Goal: Task Accomplishment & Management: Manage account settings

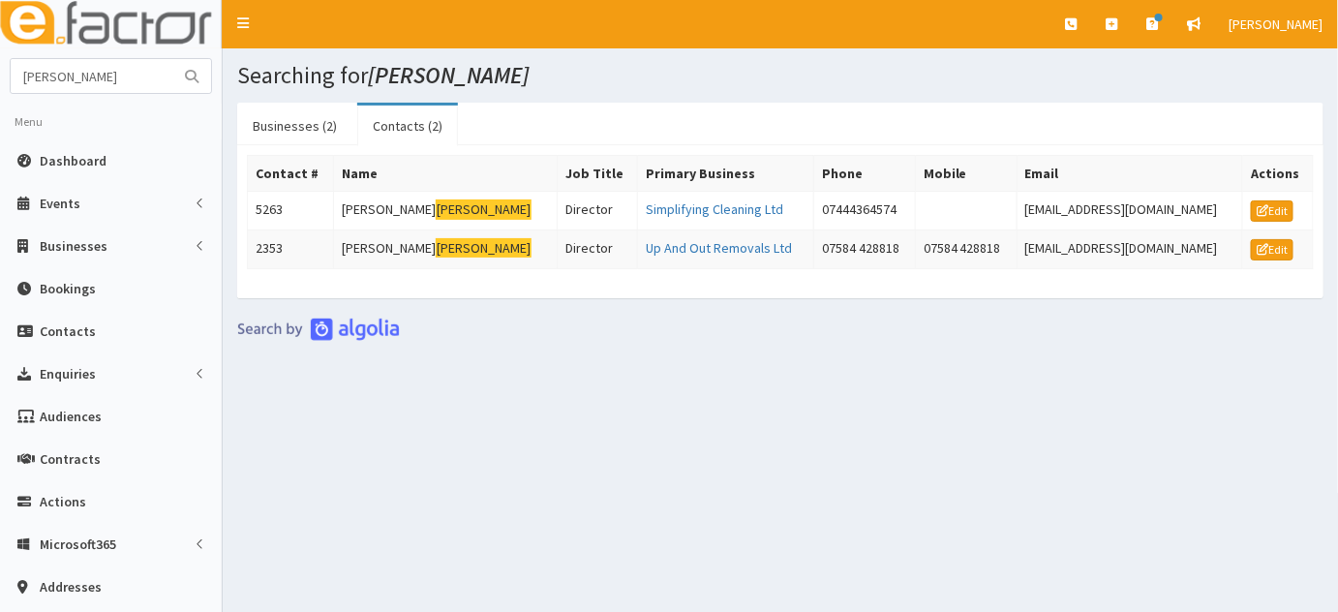
click at [714, 440] on div "Searching for cioni Businesses (2) Contacts (2) Business # Name Primary Contact…" at bounding box center [780, 429] width 1115 height 763
drag, startPoint x: 141, startPoint y: 83, endPoint x: 0, endPoint y: 131, distance: 149.1
click at [0, 131] on section "cioni Menu Dashboard Events Events Campaigns" at bounding box center [111, 444] width 222 height 773
type input "approved doors"
click at [172, 59] on button "submit" at bounding box center [191, 76] width 39 height 34
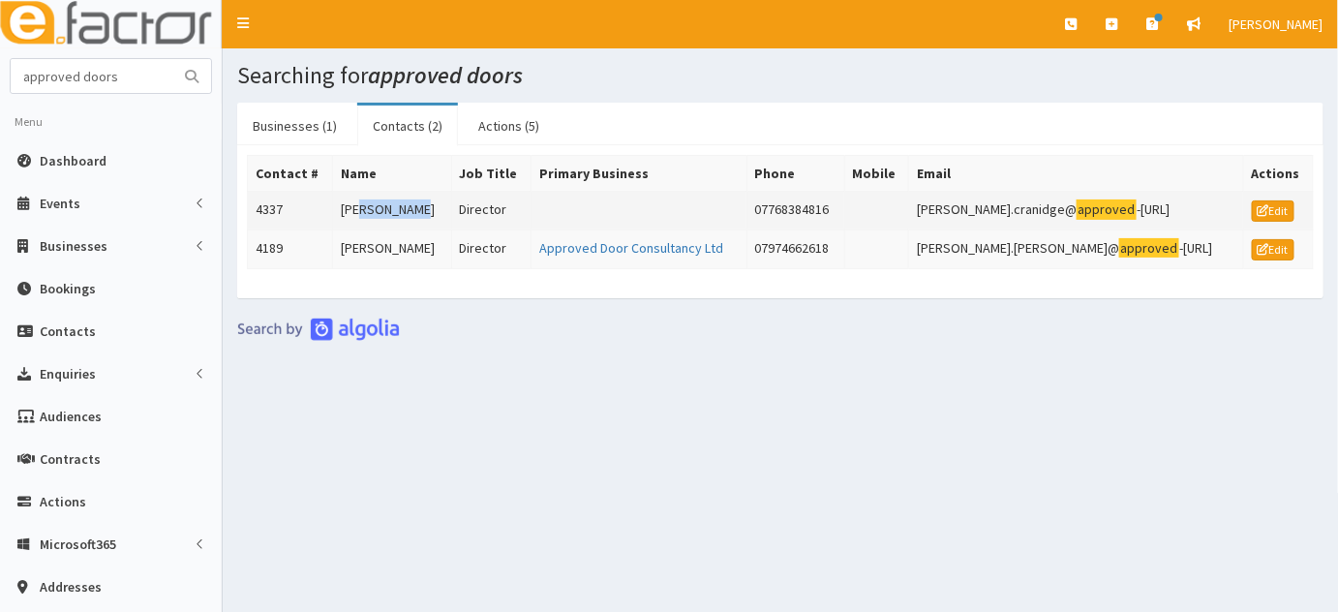
drag, startPoint x: 423, startPoint y: 193, endPoint x: 357, endPoint y: 211, distance: 68.4
click at [357, 211] on td "[PERSON_NAME]" at bounding box center [392, 211] width 118 height 39
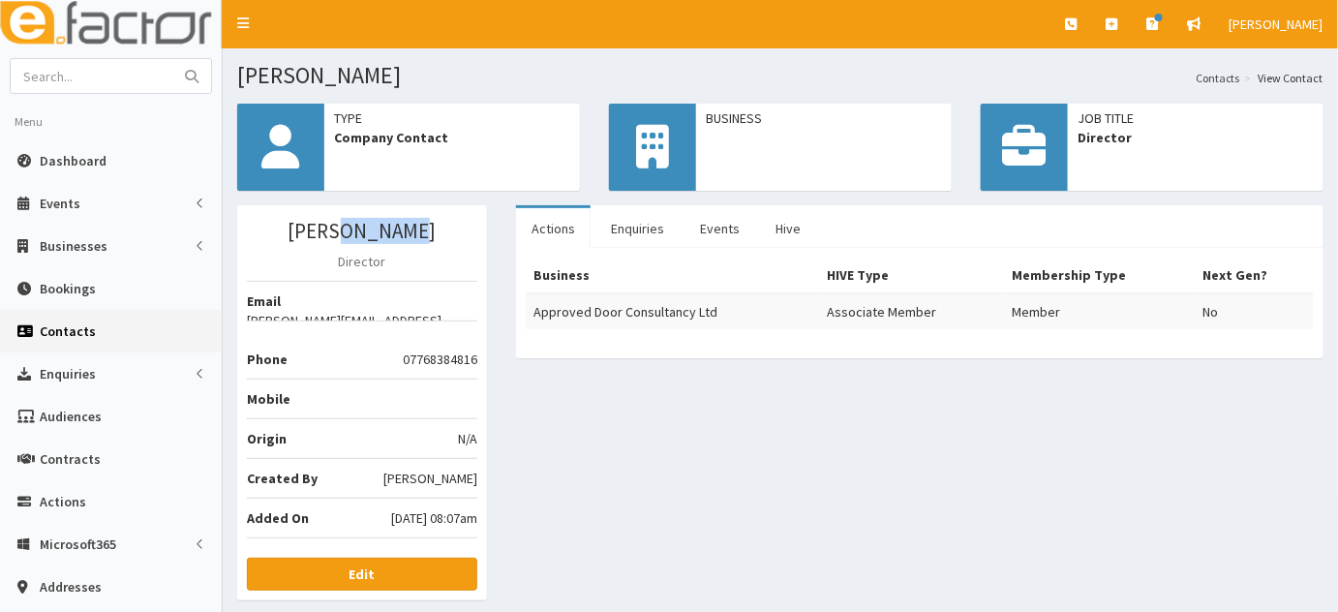
drag, startPoint x: 428, startPoint y: 231, endPoint x: 349, endPoint y: 227, distance: 79.5
click at [349, 227] on h3 "[PERSON_NAME]" at bounding box center [362, 231] width 230 height 22
drag, startPoint x: 423, startPoint y: 233, endPoint x: 339, endPoint y: 235, distance: 84.2
click at [339, 235] on h3 "Lee Cranidge" at bounding box center [362, 231] width 230 height 22
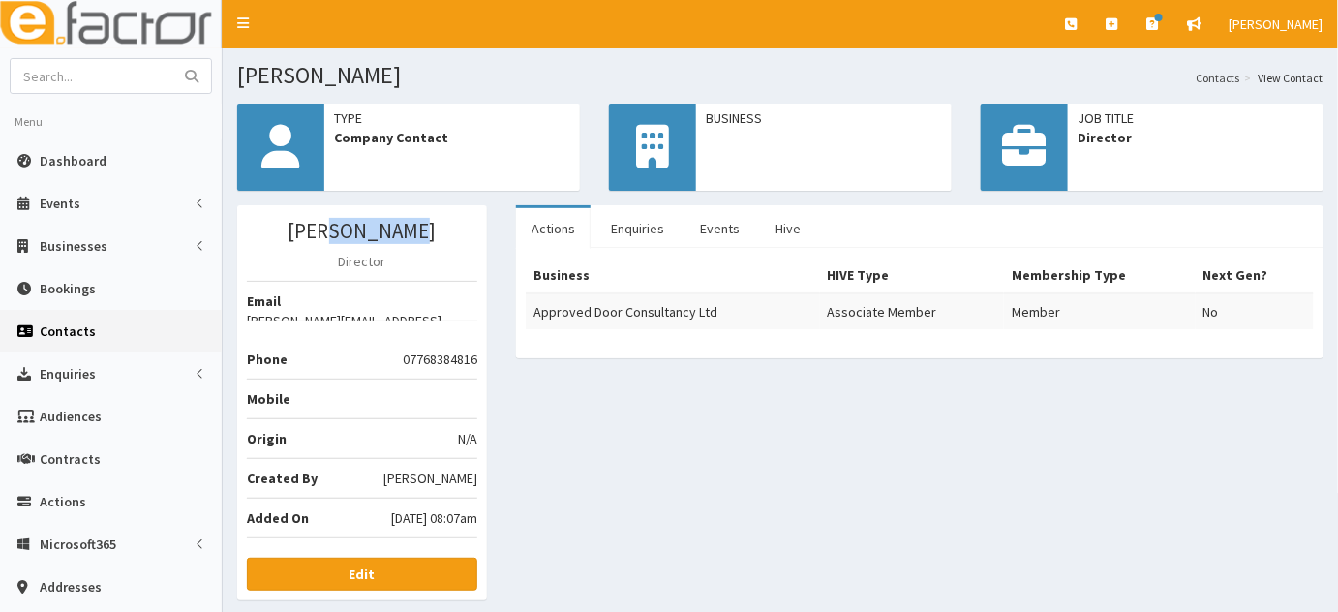
copy h3 "Cranidge"
drag, startPoint x: 405, startPoint y: 367, endPoint x: 479, endPoint y: 363, distance: 74.6
click at [479, 363] on div "Lee Cranidge Director Email lee.cranidge@approved-door-consultancy.co.uk Phone …" at bounding box center [362, 402] width 250 height 395
click at [389, 358] on li "Phone 07768384816" at bounding box center [362, 349] width 230 height 59
drag, startPoint x: 397, startPoint y: 358, endPoint x: 474, endPoint y: 359, distance: 77.5
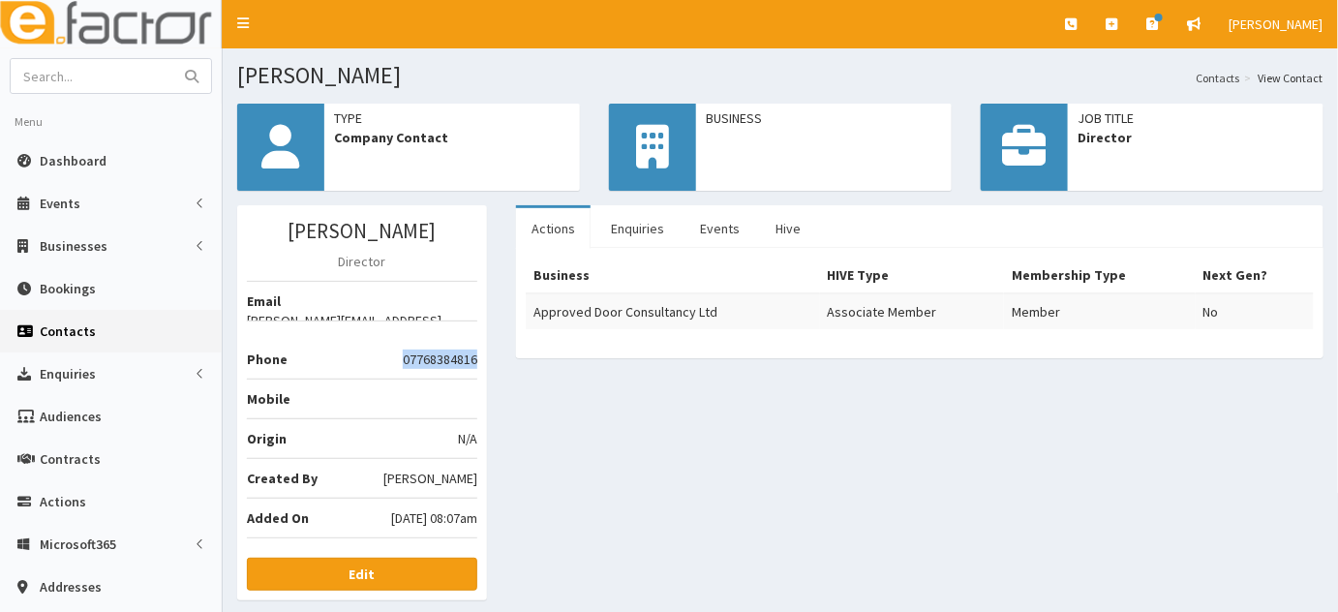
click at [474, 359] on li "Phone 07768384816" at bounding box center [362, 349] width 230 height 59
copy li "07768384816"
drag, startPoint x: 413, startPoint y: 314, endPoint x: 247, endPoint y: 316, distance: 166.5
click at [247, 316] on span "[PERSON_NAME][EMAIL_ADDRESS][DOMAIN_NAME]" at bounding box center [362, 330] width 230 height 39
copy span "lee.cranidge@approved-door"
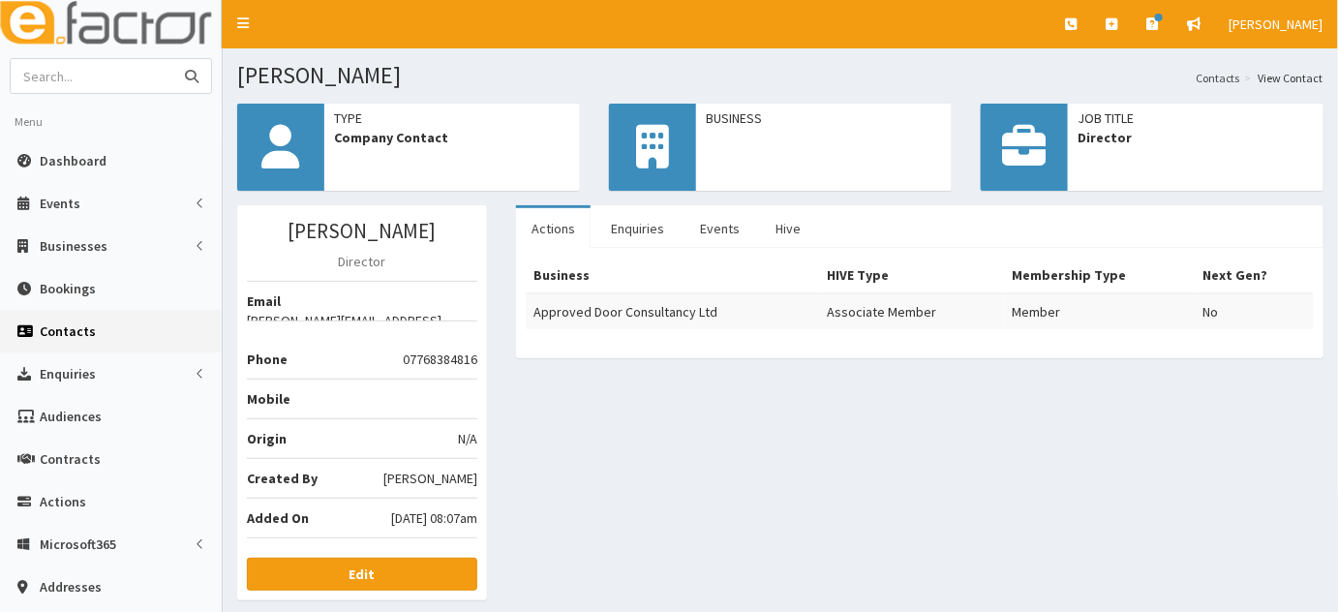
click at [116, 64] on input "text" at bounding box center [92, 76] width 163 height 34
type input "approved door"
click at [172, 59] on button "submit" at bounding box center [191, 76] width 39 height 34
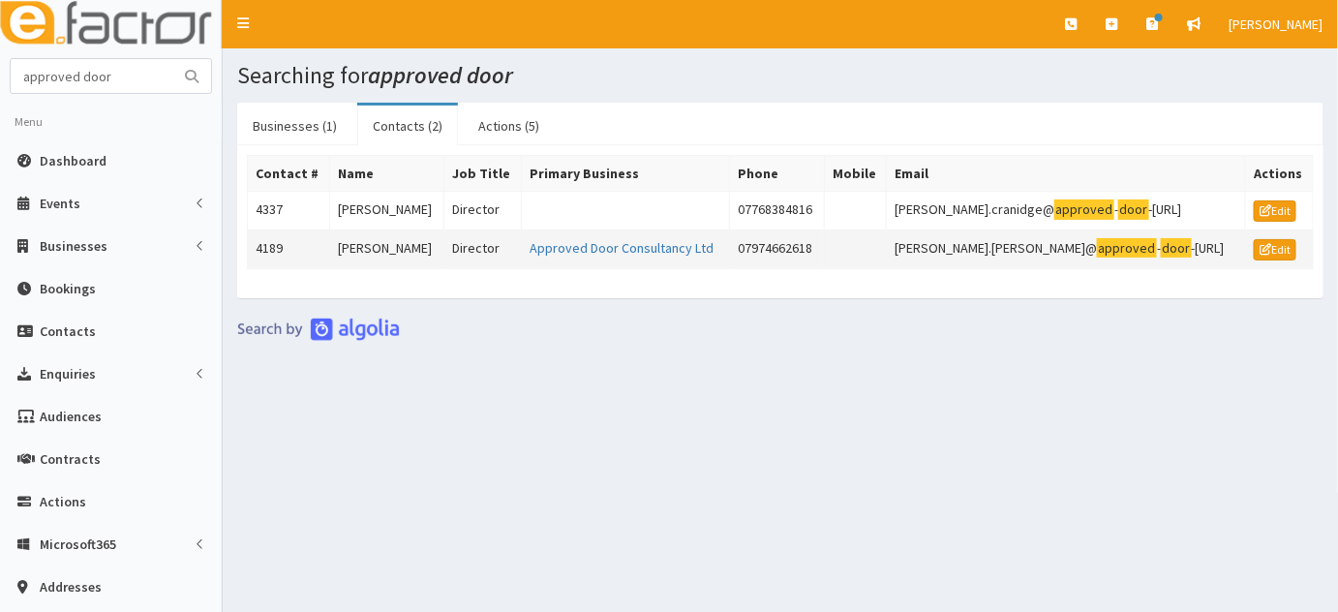
click at [421, 252] on td "[PERSON_NAME]" at bounding box center [387, 248] width 114 height 39
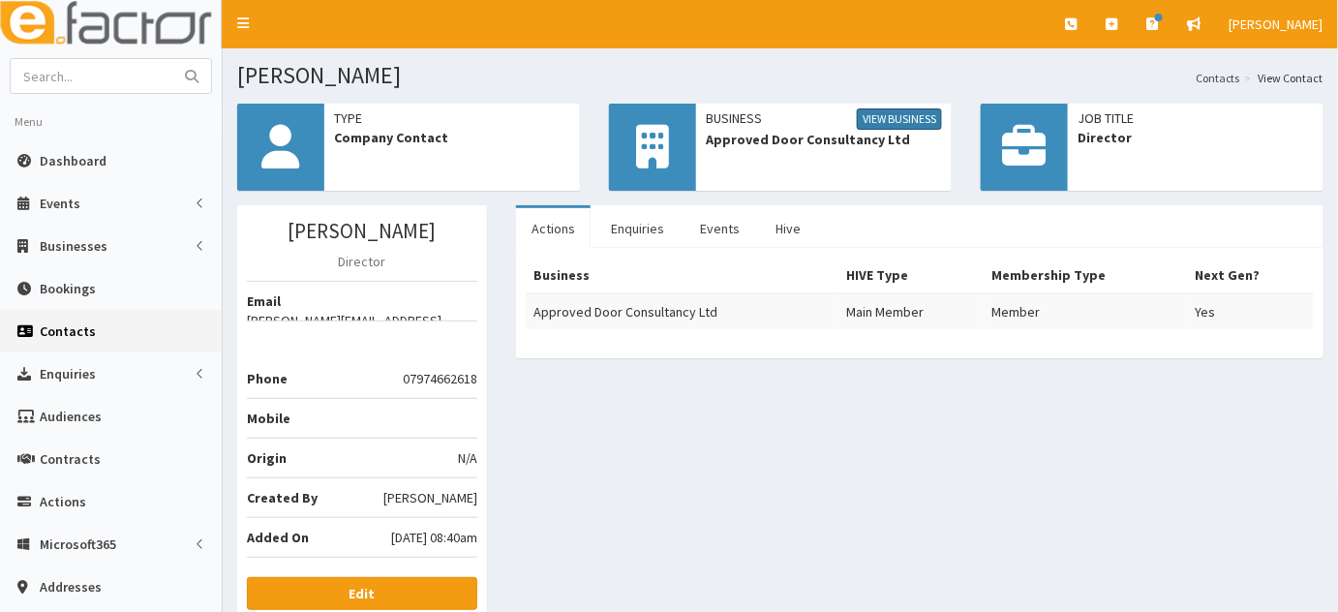
click at [888, 122] on link "View Business" at bounding box center [899, 118] width 85 height 21
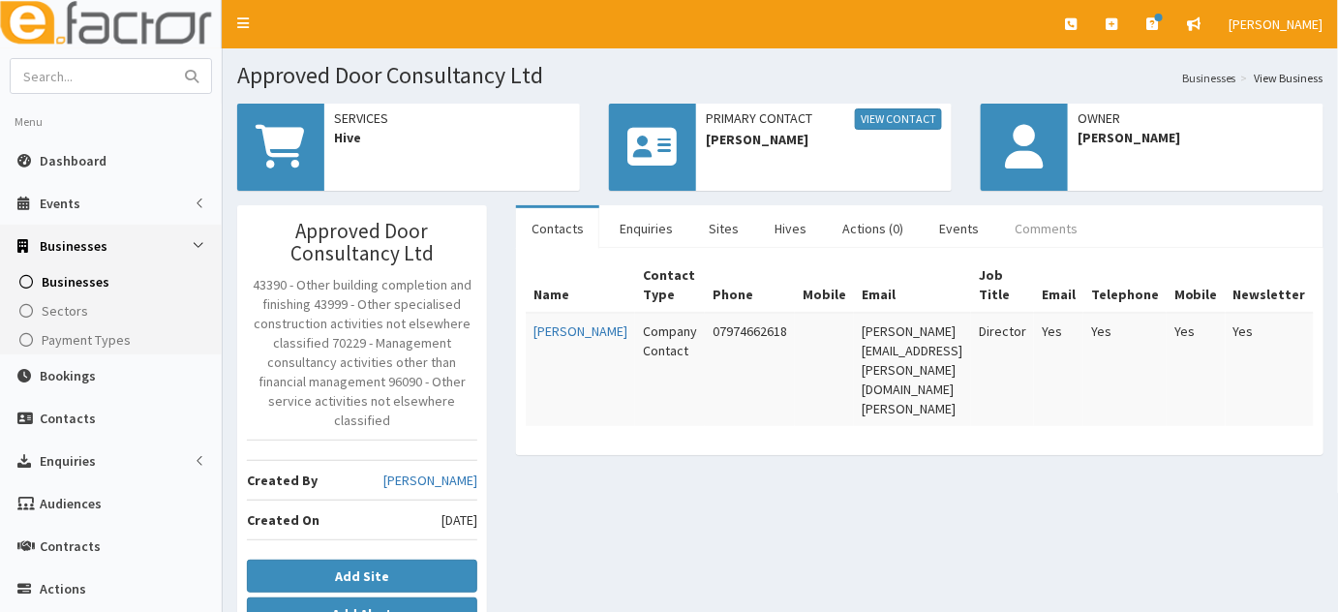
click at [1037, 226] on link "Comments" at bounding box center [1046, 228] width 94 height 41
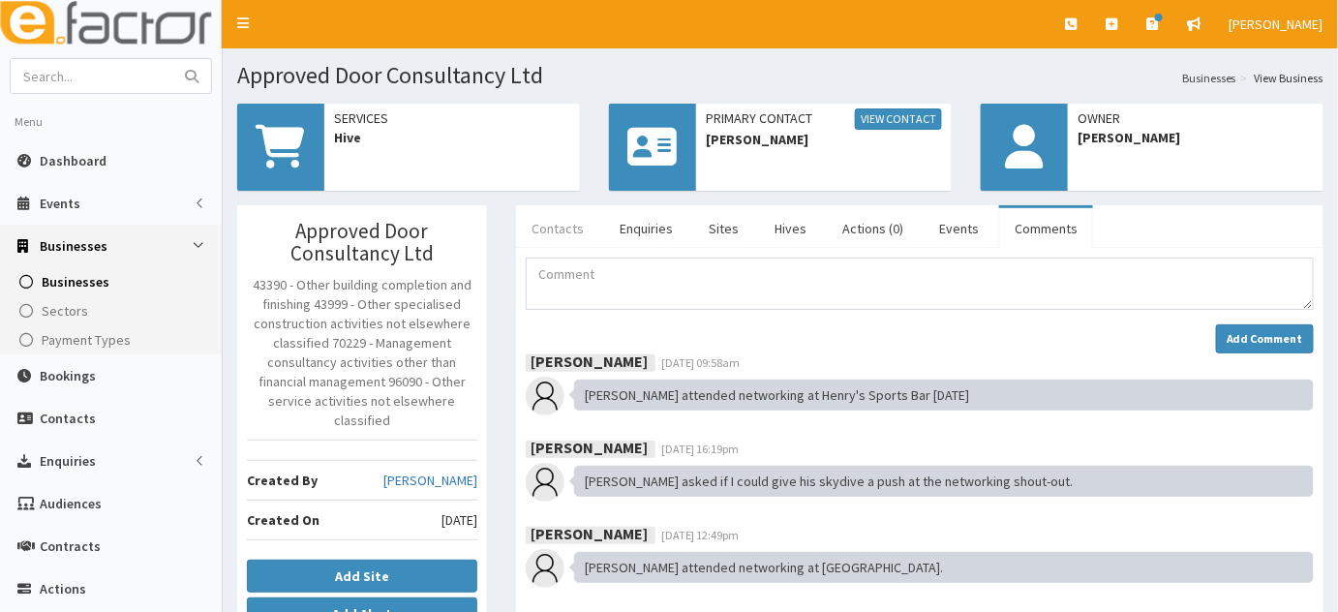
click at [559, 233] on link "Contacts" at bounding box center [557, 228] width 83 height 41
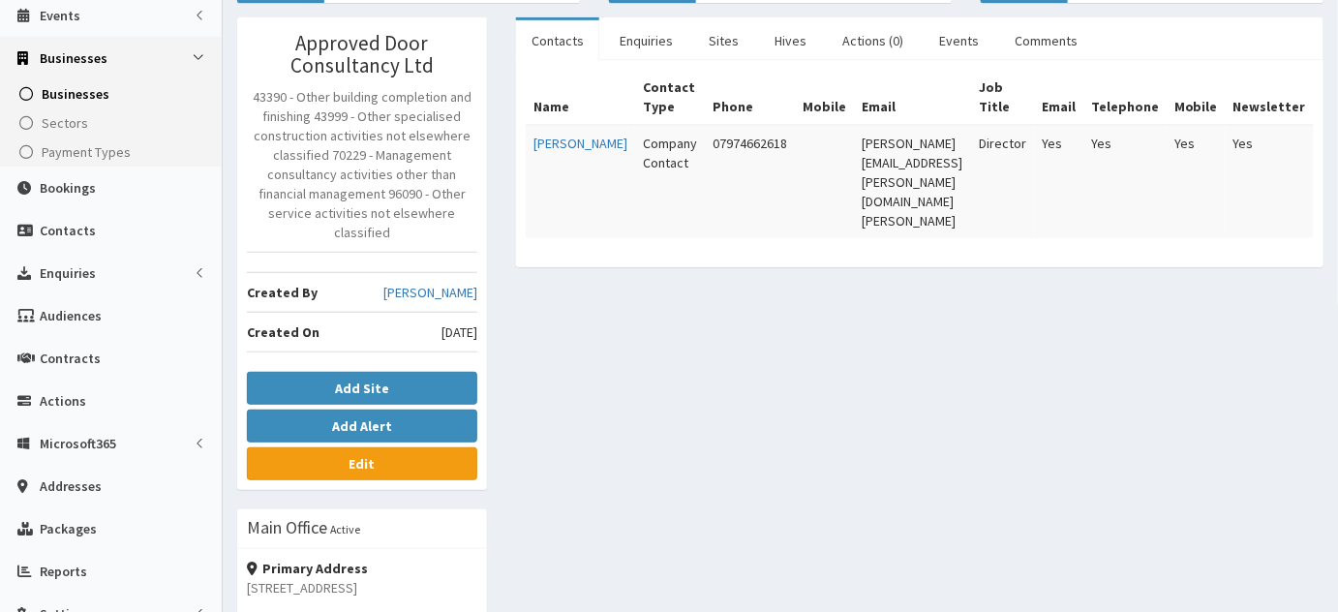
scroll to position [197, 0]
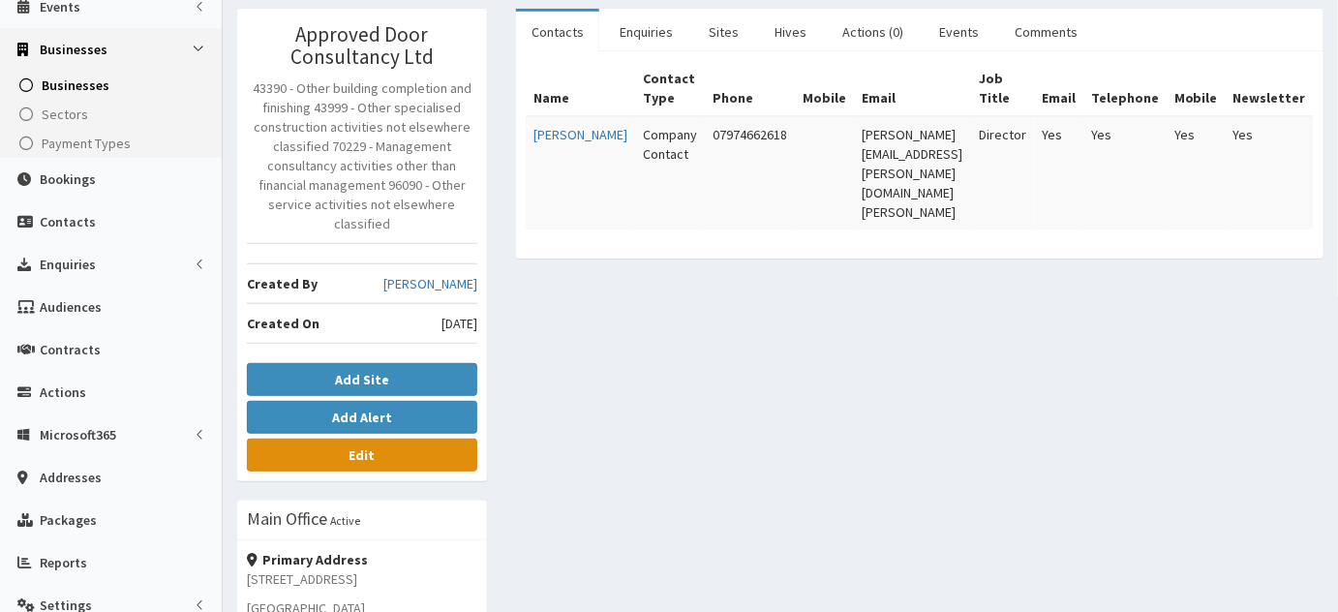
click at [395, 449] on link "Edit" at bounding box center [362, 455] width 230 height 33
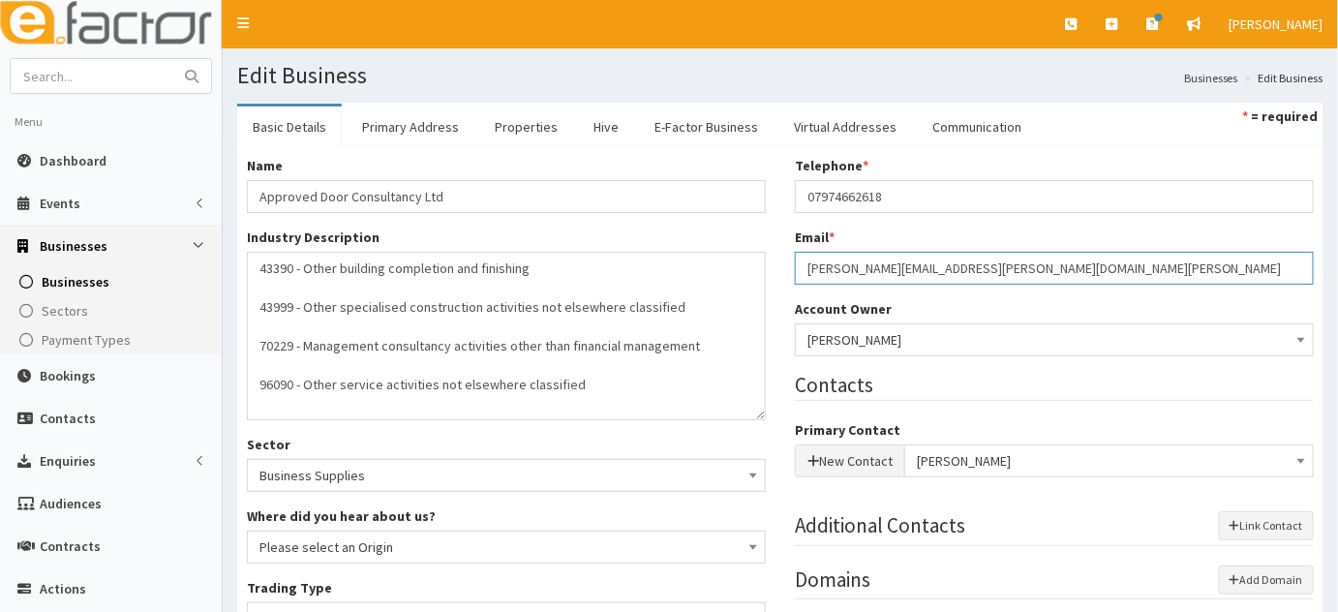
click at [1119, 270] on input "[PERSON_NAME][EMAIL_ADDRESS][PERSON_NAME][DOMAIN_NAME][PERSON_NAME]" at bounding box center [1054, 268] width 519 height 33
click at [875, 459] on button "New Contact" at bounding box center [850, 460] width 110 height 33
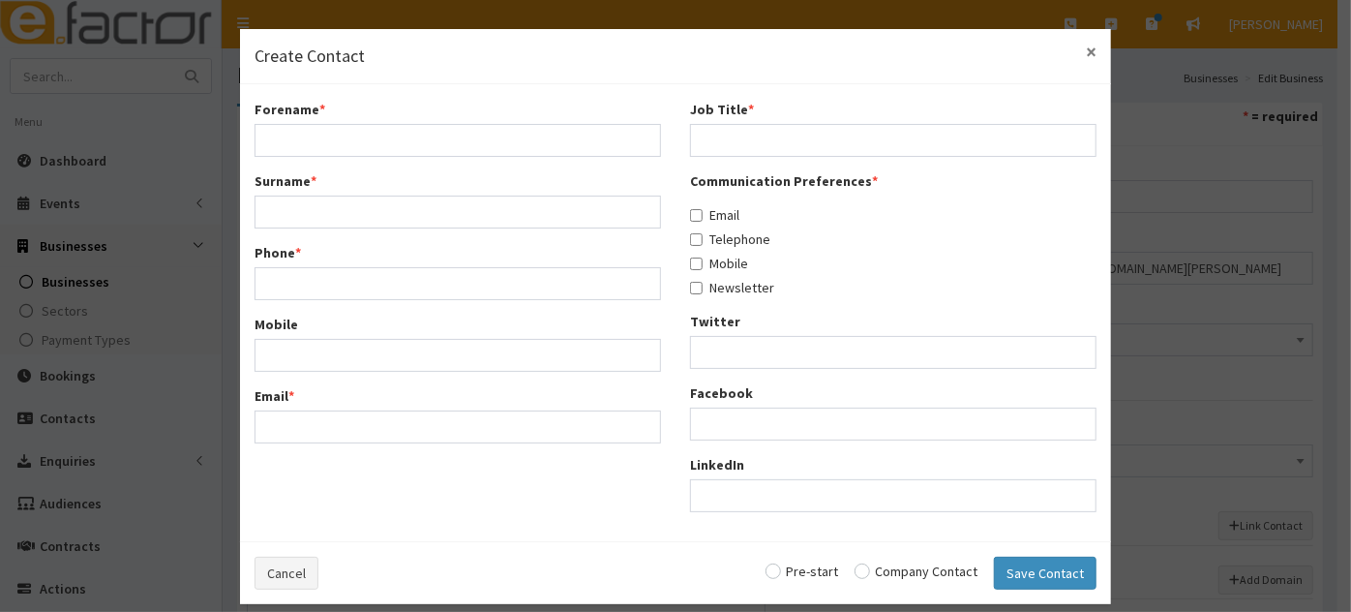
click at [1086, 59] on span "×" at bounding box center [1091, 52] width 11 height 26
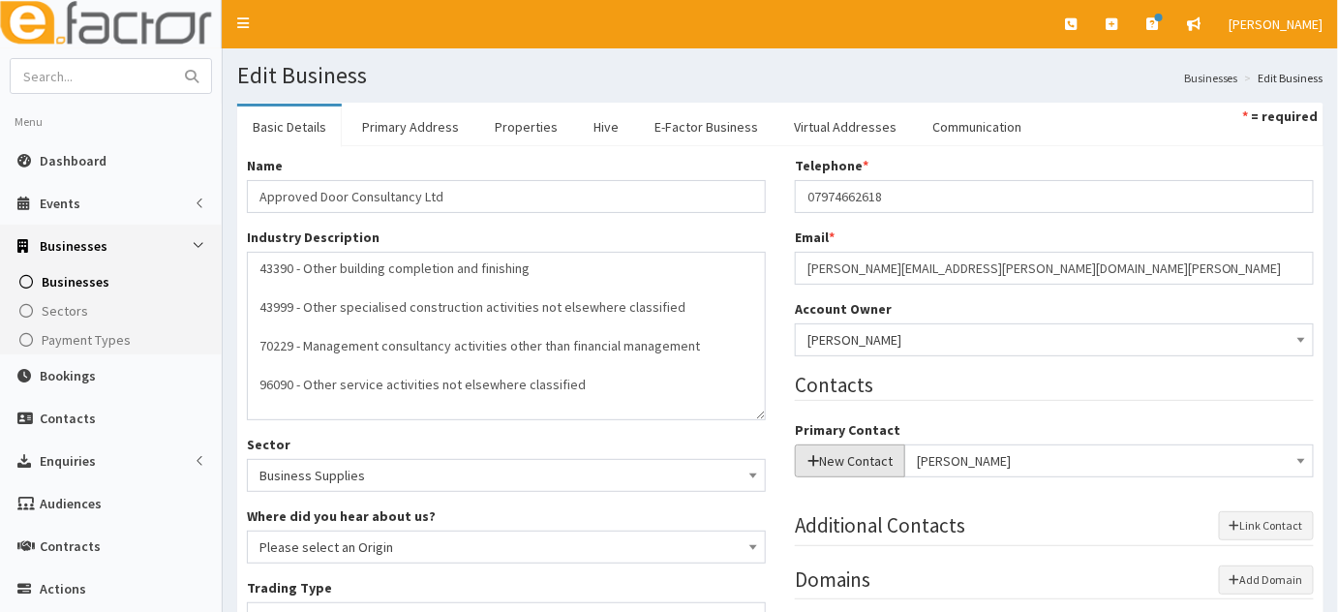
click at [860, 469] on button "New Contact" at bounding box center [850, 460] width 110 height 33
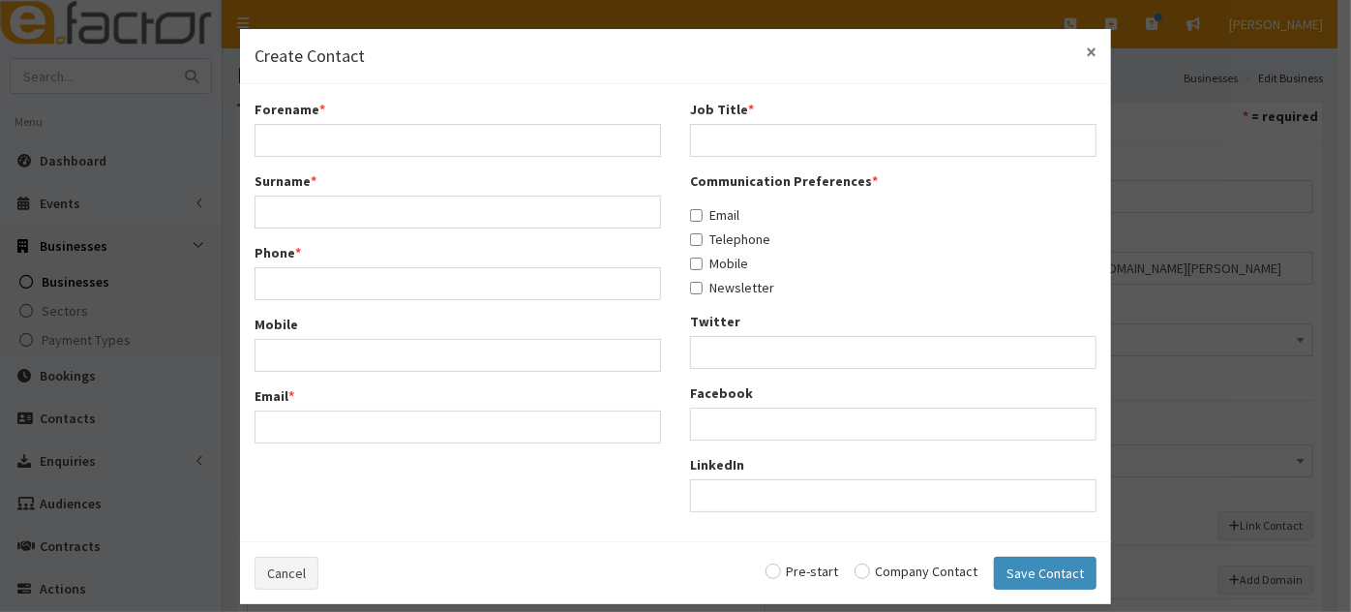
click at [1086, 52] on span "×" at bounding box center [1091, 52] width 11 height 26
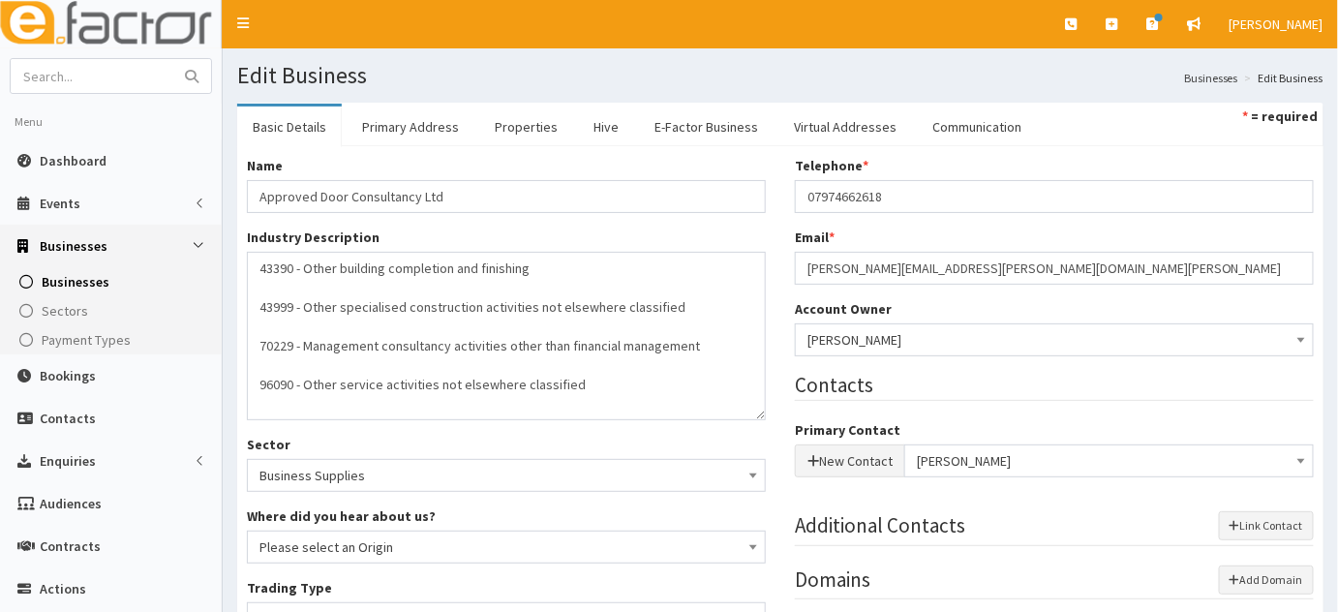
click at [962, 455] on span "[PERSON_NAME]" at bounding box center [1109, 460] width 384 height 27
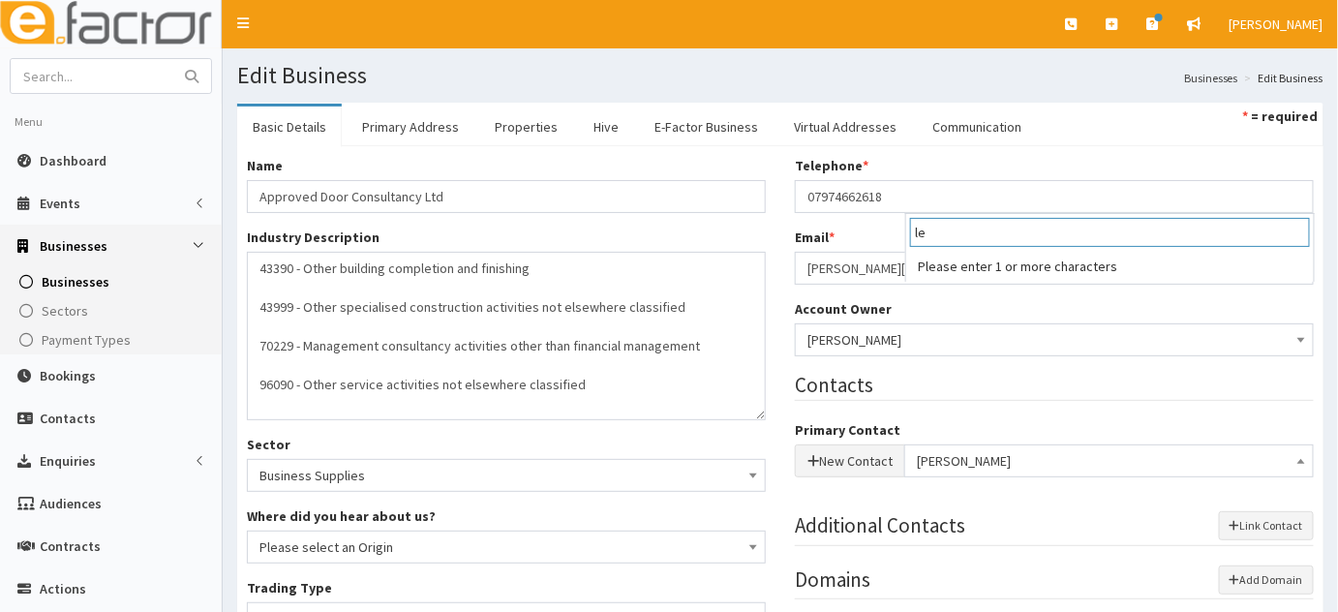
type input "l"
paste input "Business Hive Live - Stand Holder Information"
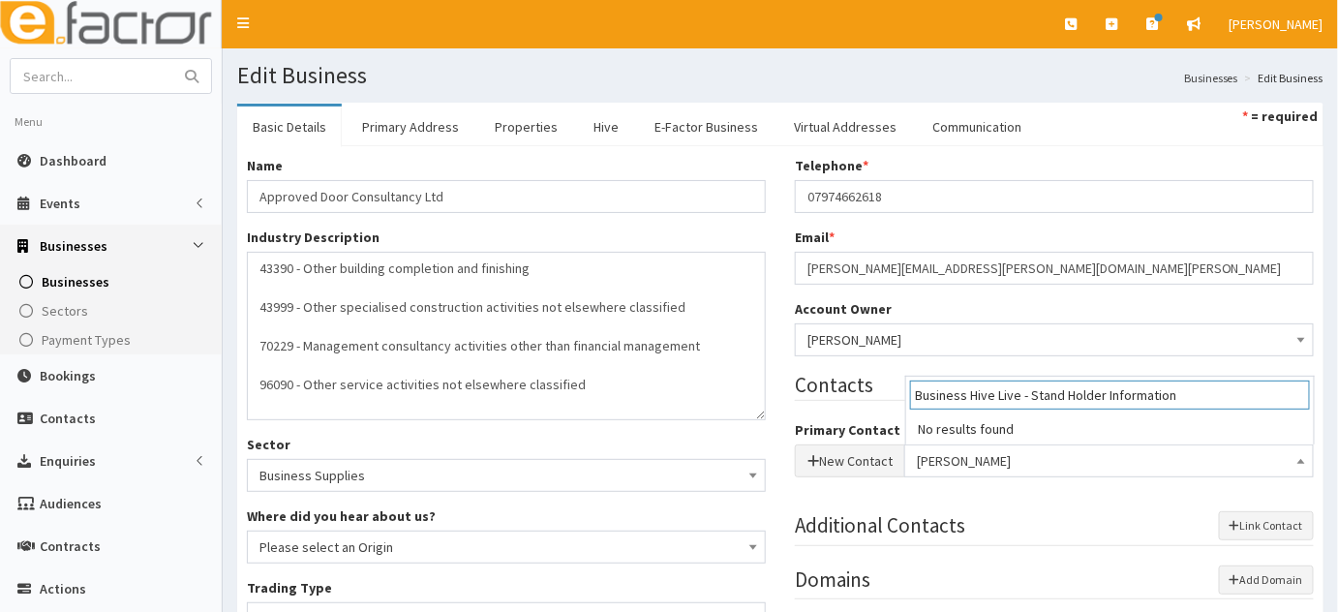
drag, startPoint x: 959, startPoint y: 393, endPoint x: 875, endPoint y: 396, distance: 84.3
click at [875, 396] on body "E Toggle navigation Quick Create Create Business Create Booking" at bounding box center [669, 541] width 1338 height 1083
type input "r"
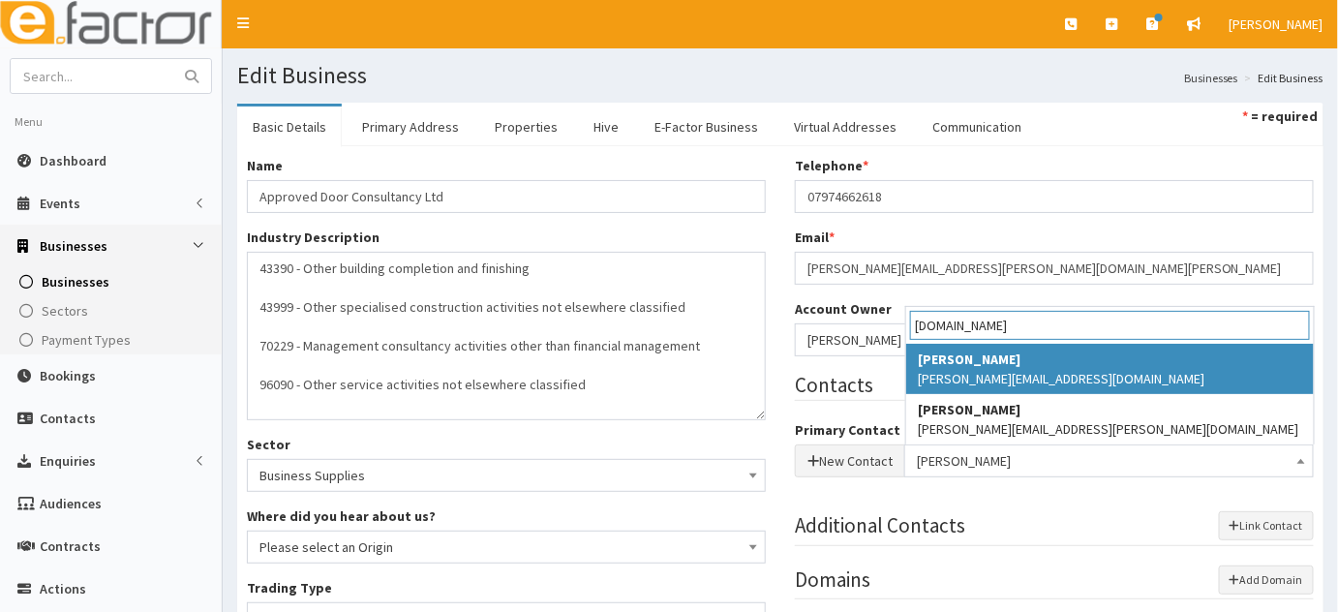
type input "[DOMAIN_NAME]"
select select "4337"
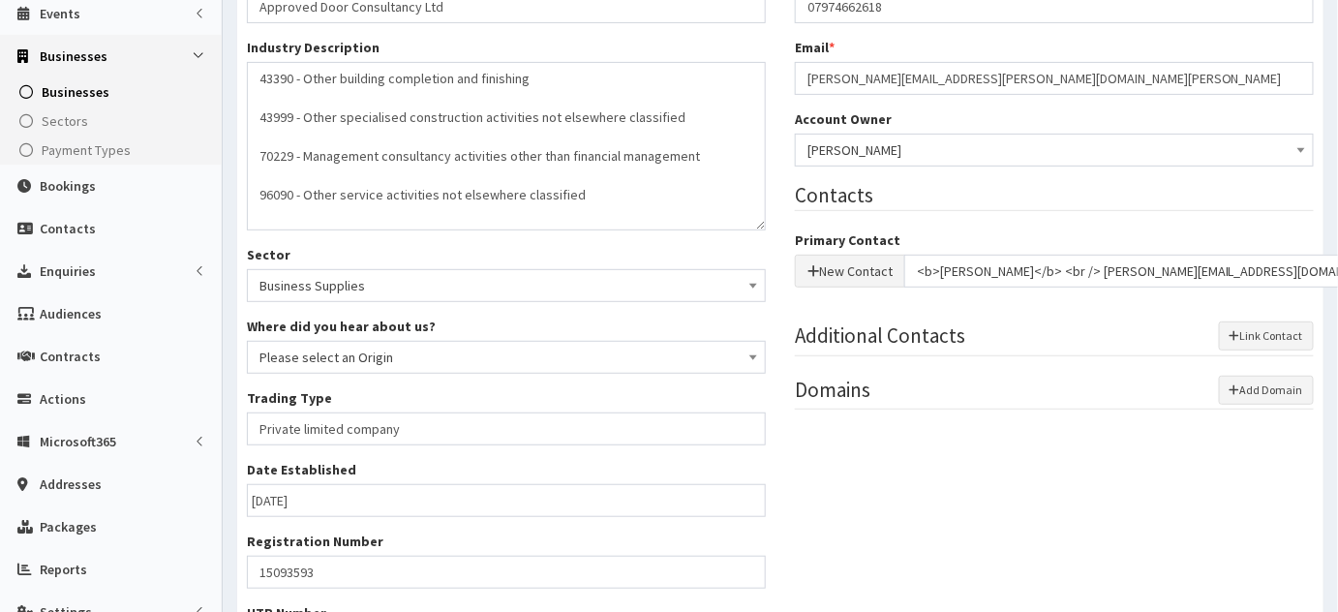
scroll to position [191, 0]
click at [1262, 324] on button "Link Contact" at bounding box center [1266, 334] width 95 height 29
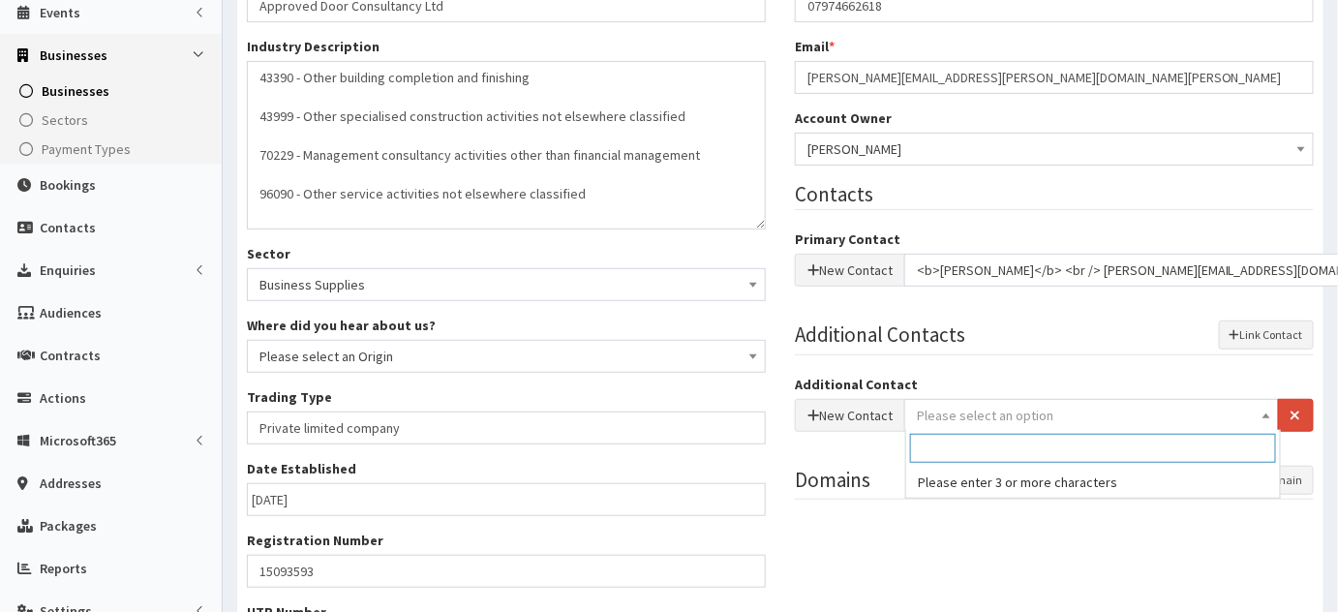
click at [996, 408] on span "Please select an option" at bounding box center [985, 415] width 137 height 17
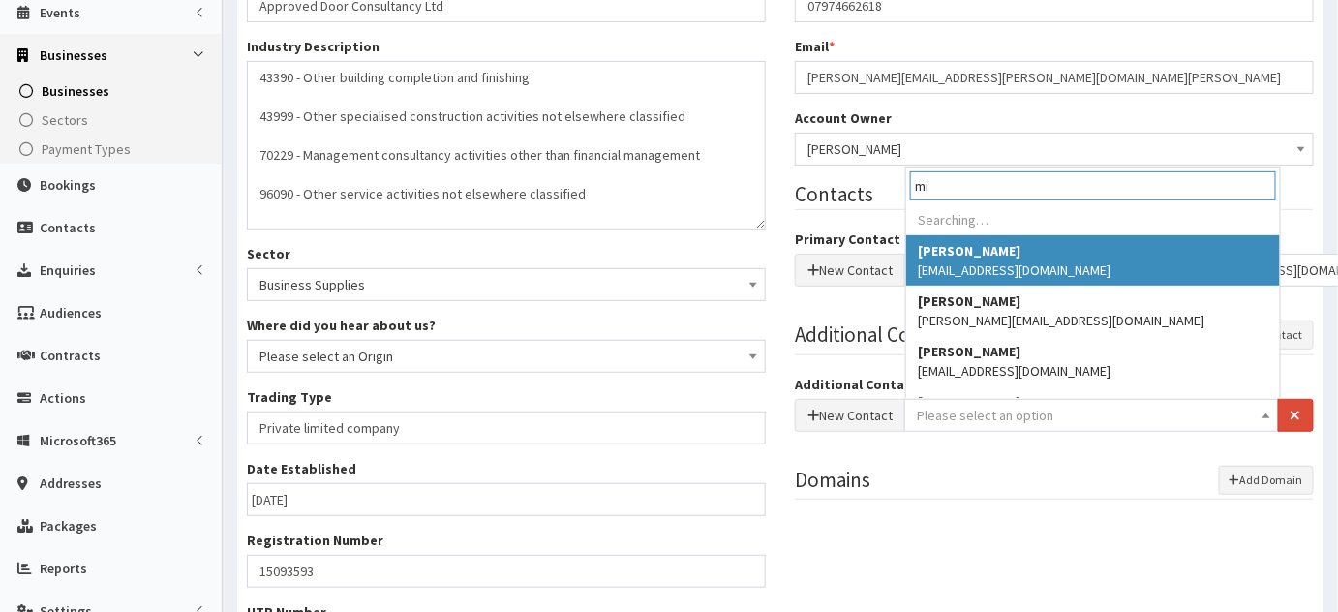
type input "m"
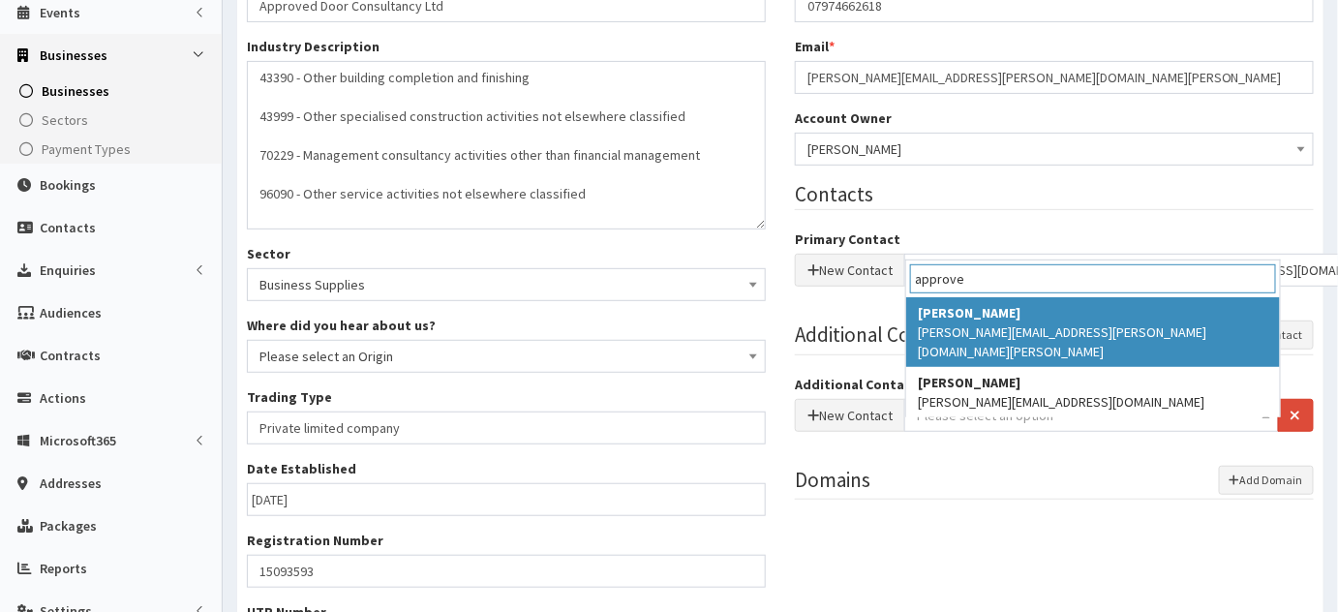
type input "approve"
select select "4189"
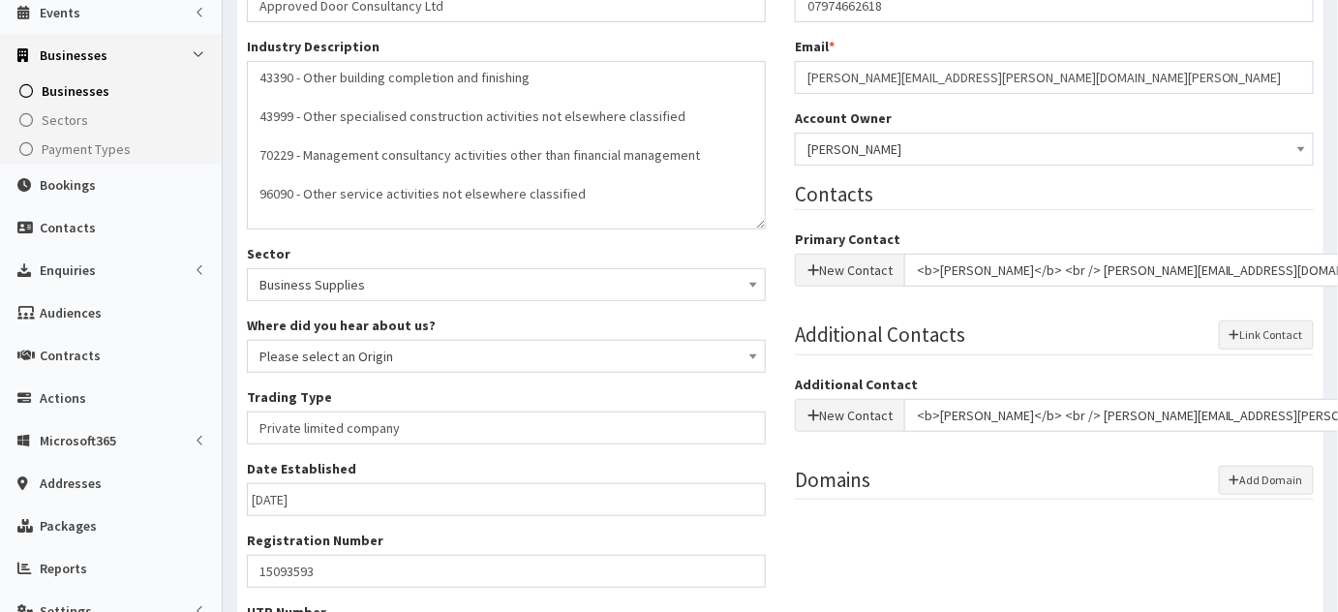
click at [908, 531] on div "Name * Approved Door Consultancy Ltd Industry Description * 43390 - Other build…" at bounding box center [780, 355] width 1096 height 780
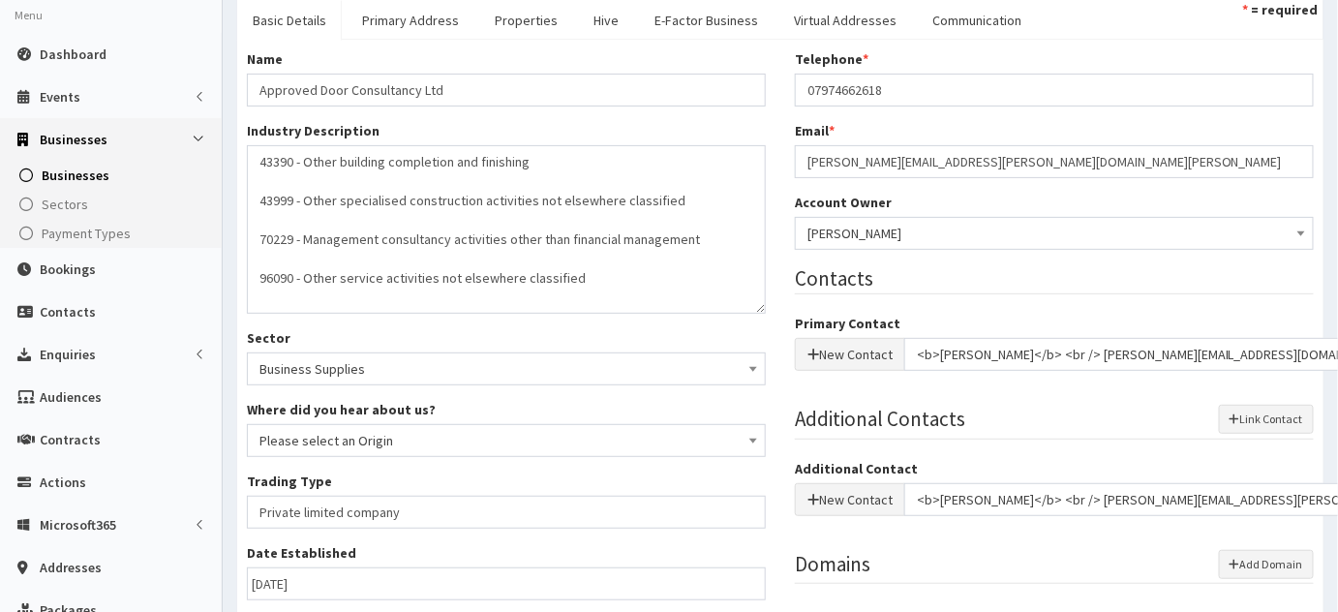
scroll to position [106, 0]
drag, startPoint x: 1081, startPoint y: 150, endPoint x: 688, endPoint y: 182, distance: 394.3
click at [688, 182] on div "Name * Approved Door Consultancy Ltd Industry Description * 43390 - Other build…" at bounding box center [780, 440] width 1096 height 780
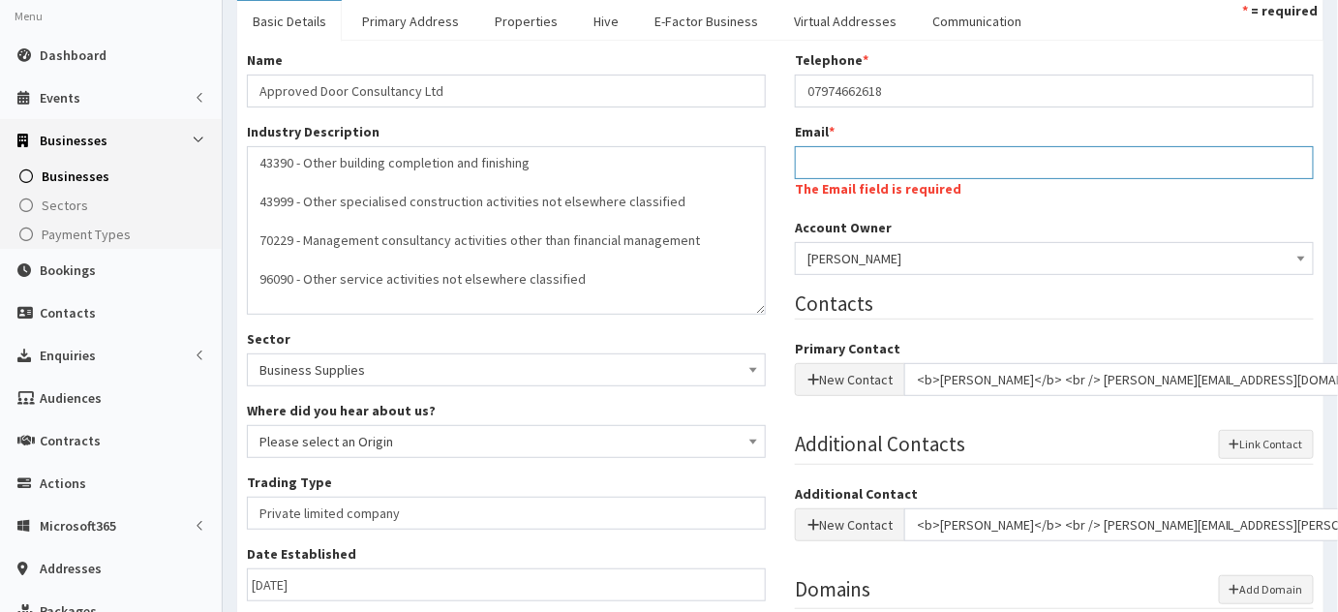
paste input "Business Hive Live - Stand Holder Information"
type input "Business Hive Live - Stand Holder Information"
drag, startPoint x: 1092, startPoint y: 174, endPoint x: 721, endPoint y: 185, distance: 370.9
click at [721, 185] on div "Name * Approved Door Consultancy Ltd Industry Description * 43390 - Other build…" at bounding box center [780, 440] width 1096 height 780
click at [869, 169] on input "Email *" at bounding box center [1054, 162] width 519 height 33
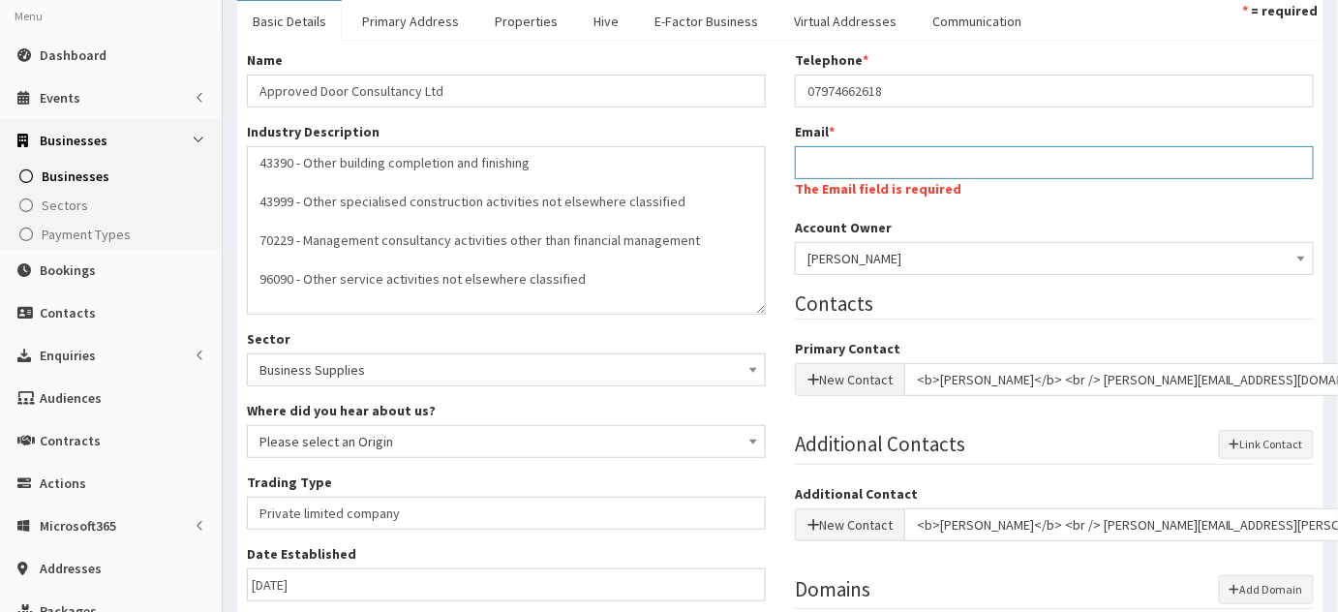
paste input "lee.cranidge@approved-door-consultancy.co.uk"
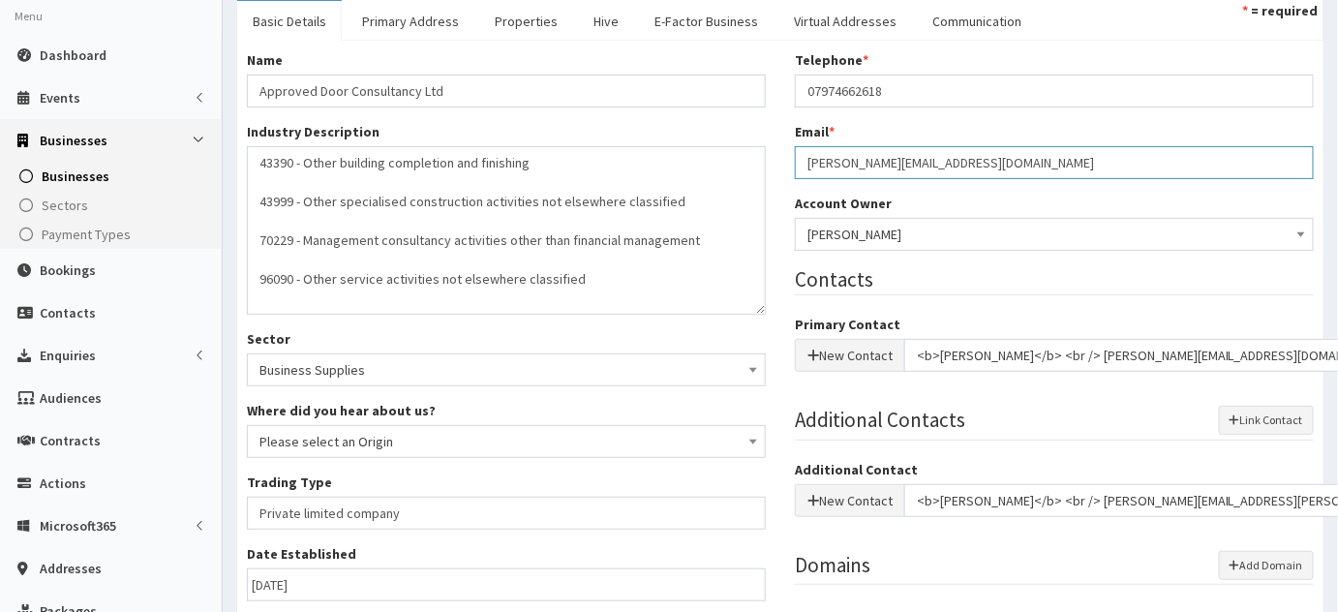
click at [802, 157] on input "lee.cranidge@approved-door-consultancy.co.uk" at bounding box center [1054, 162] width 519 height 33
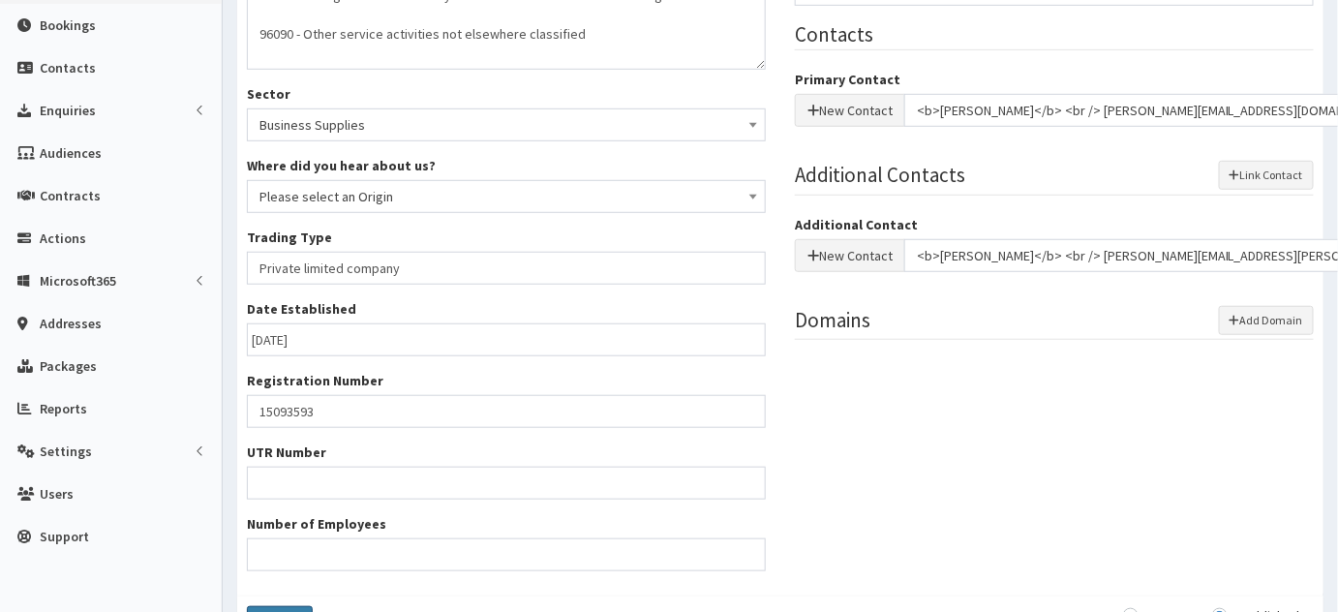
type input "lee.cranidge@approved-door-consultancy.co.uk"
click at [291, 606] on button "Save" at bounding box center [280, 622] width 66 height 33
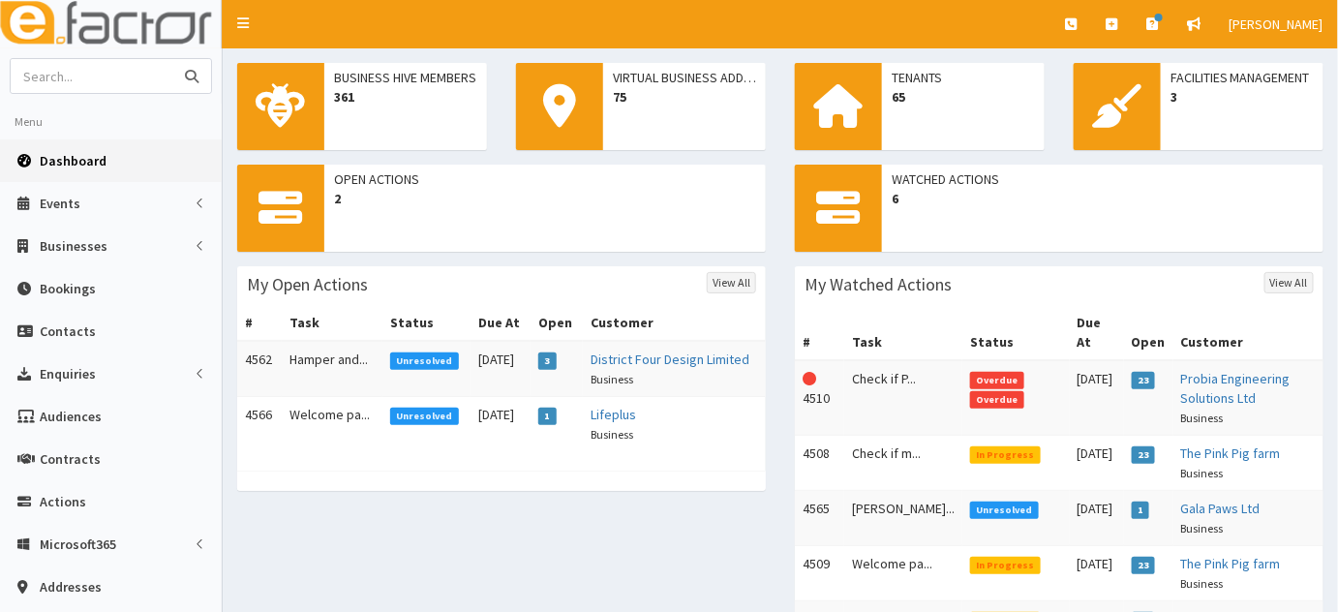
click at [121, 69] on input "text" at bounding box center [92, 76] width 163 height 34
type input "barrass white"
click at [172, 59] on button "submit" at bounding box center [191, 76] width 39 height 34
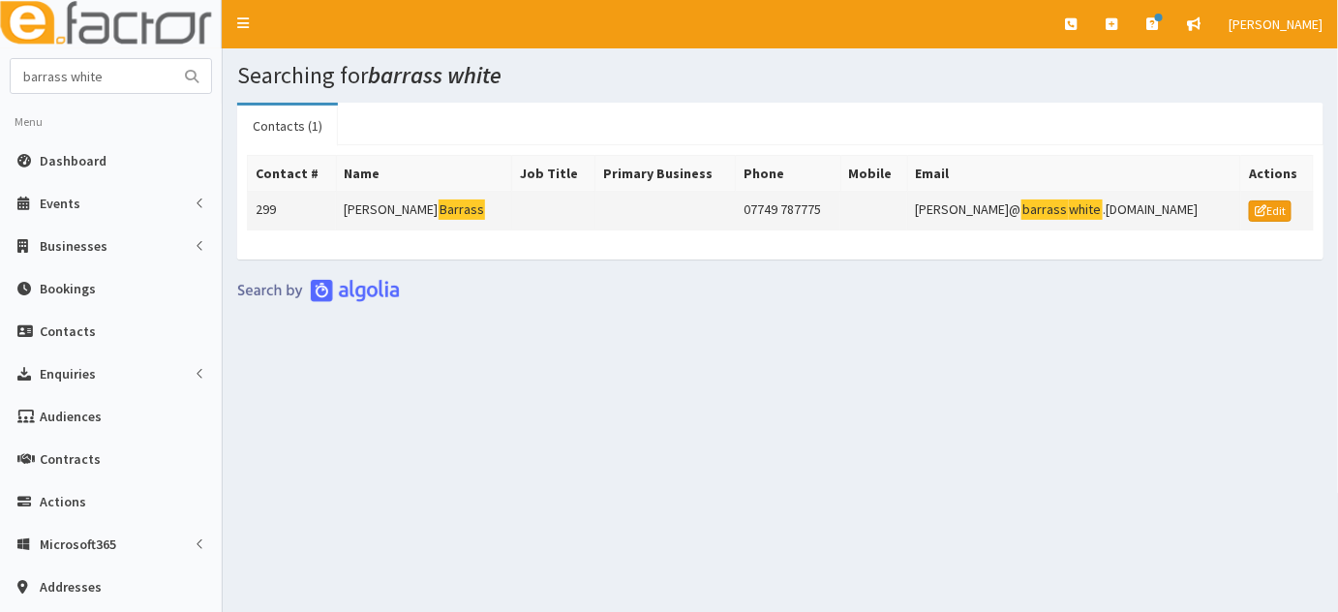
click at [374, 215] on td "[PERSON_NAME]" at bounding box center [424, 211] width 176 height 39
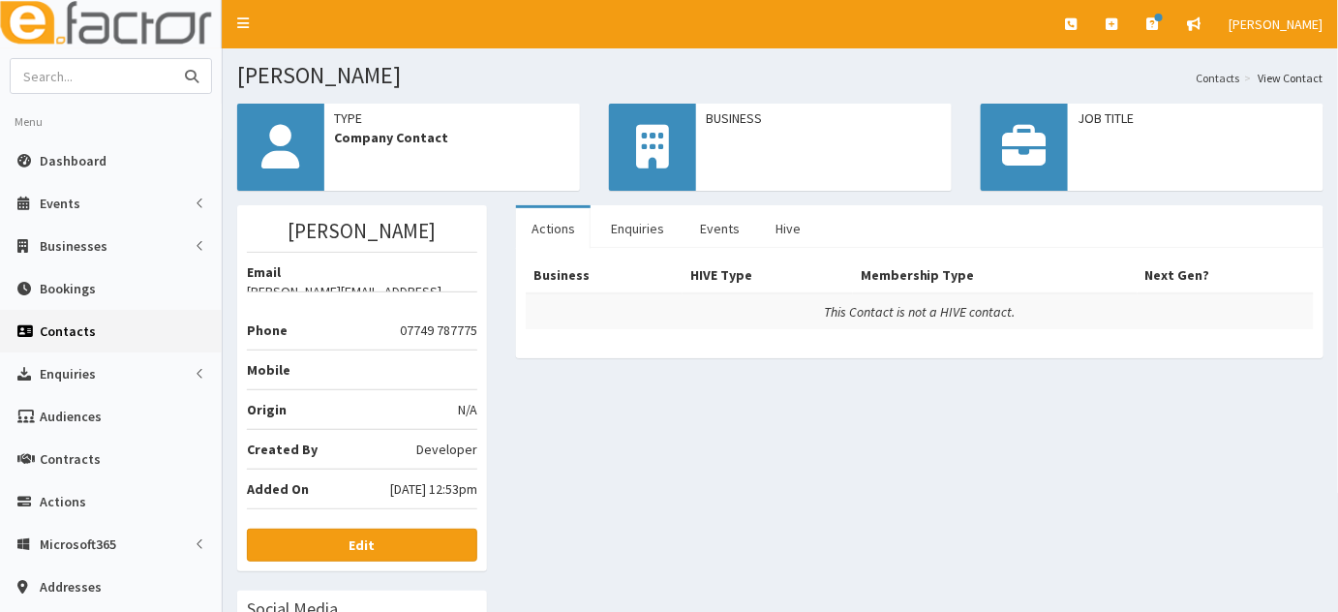
click at [103, 89] on input "text" at bounding box center [92, 76] width 163 height 34
type input "[PERSON_NAME]"
click at [172, 59] on button "submit" at bounding box center [191, 76] width 39 height 34
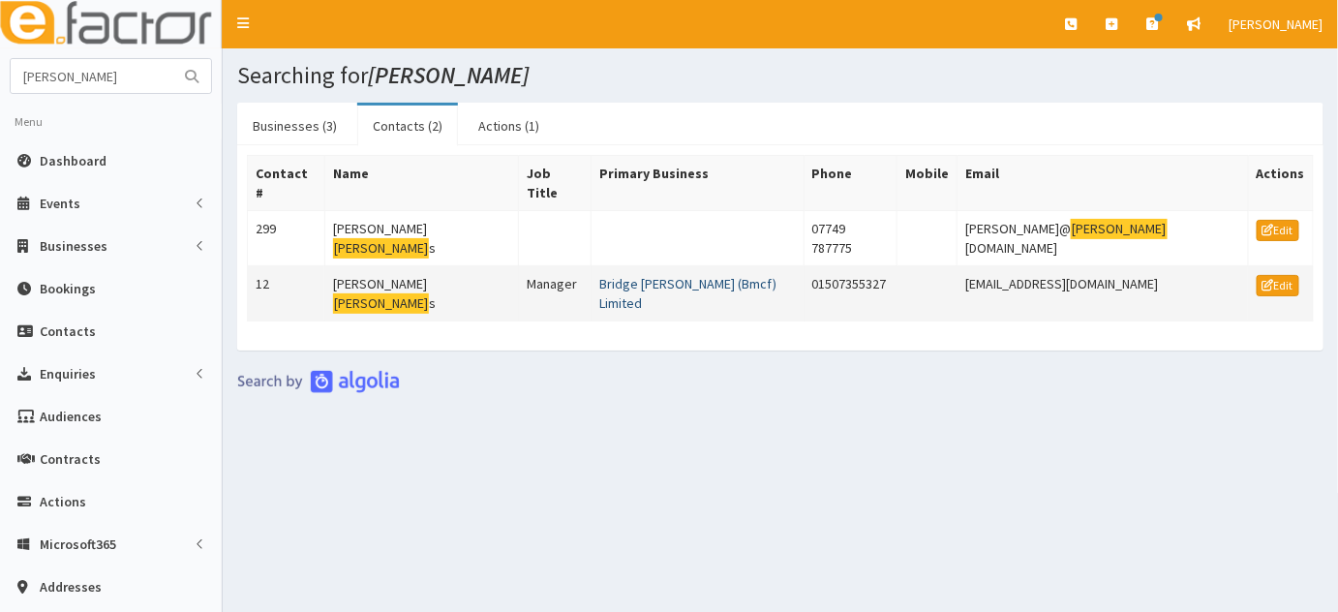
click at [615, 275] on link "Bridge [PERSON_NAME] (Bmcf) Limited" at bounding box center [687, 293] width 177 height 37
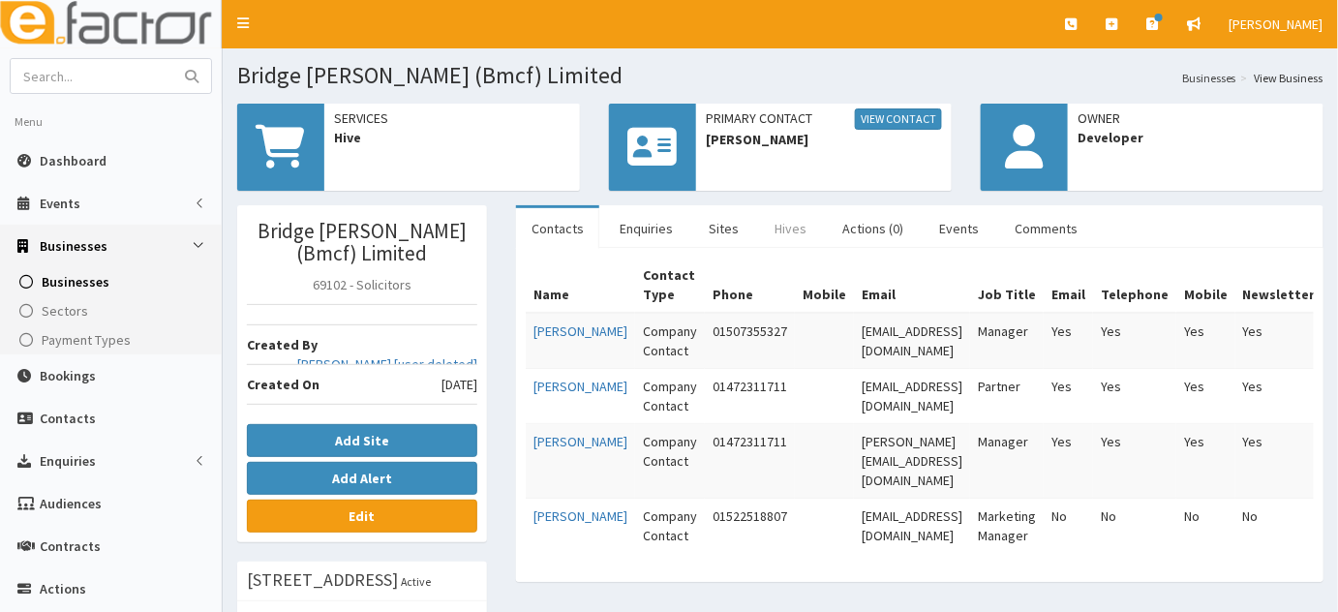
click at [798, 216] on link "Hives" at bounding box center [790, 228] width 63 height 41
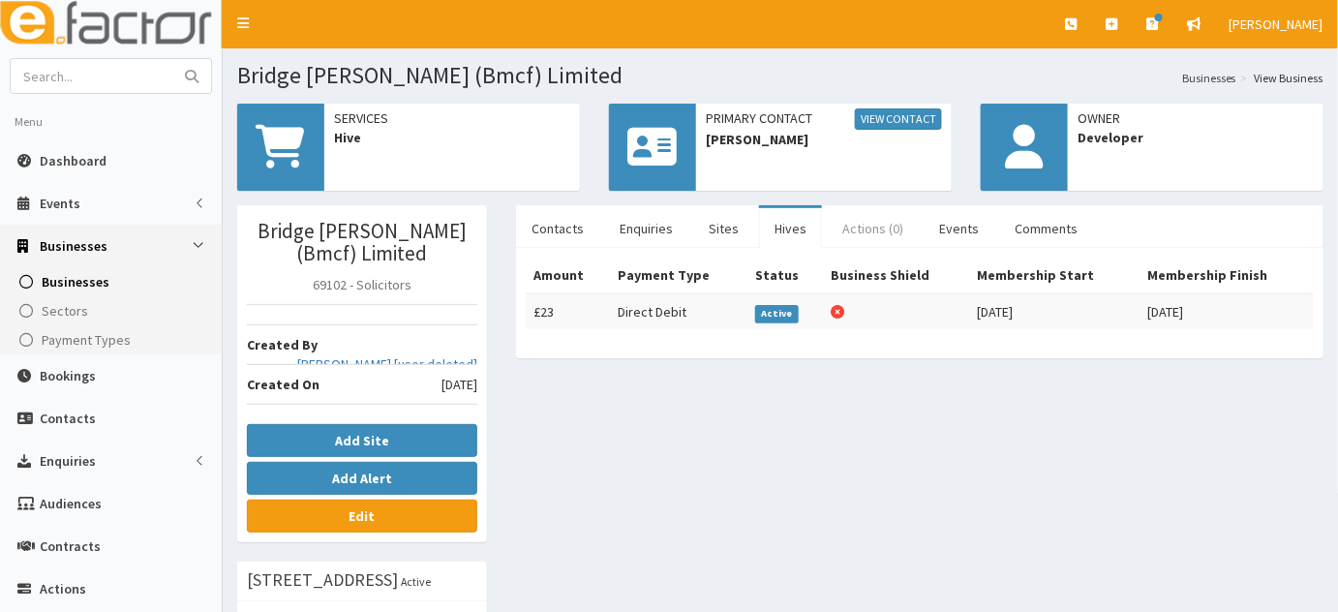
click at [881, 232] on link "Actions (0)" at bounding box center [873, 228] width 92 height 41
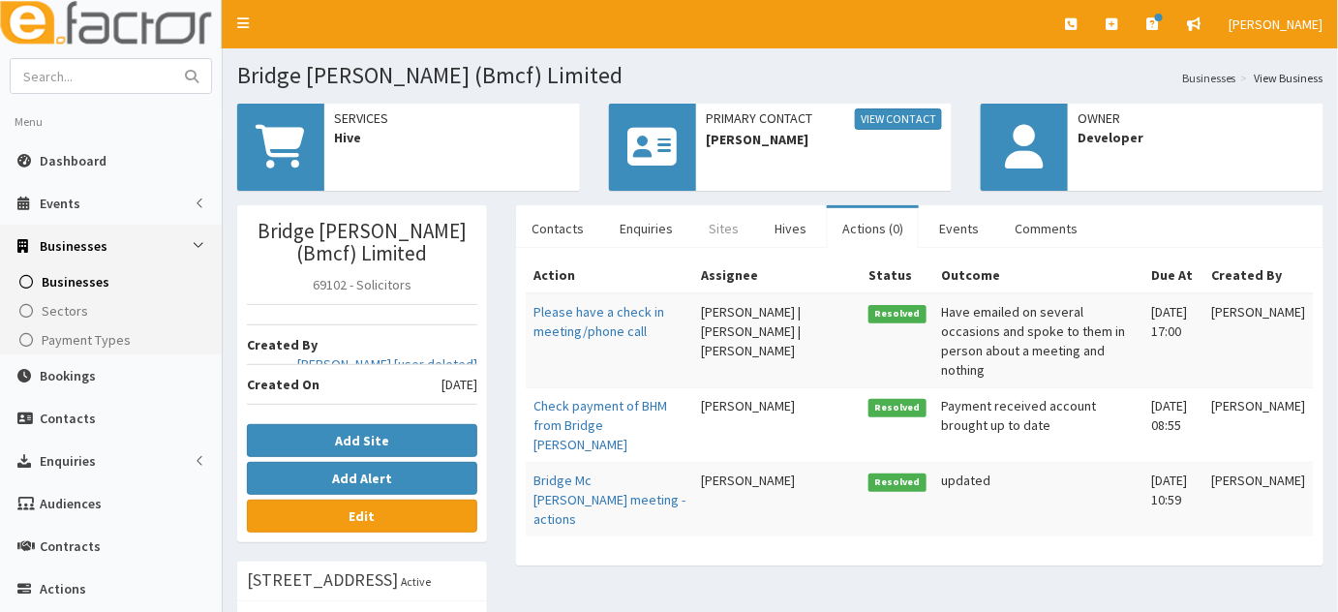
click at [713, 238] on link "Sites" at bounding box center [723, 228] width 61 height 41
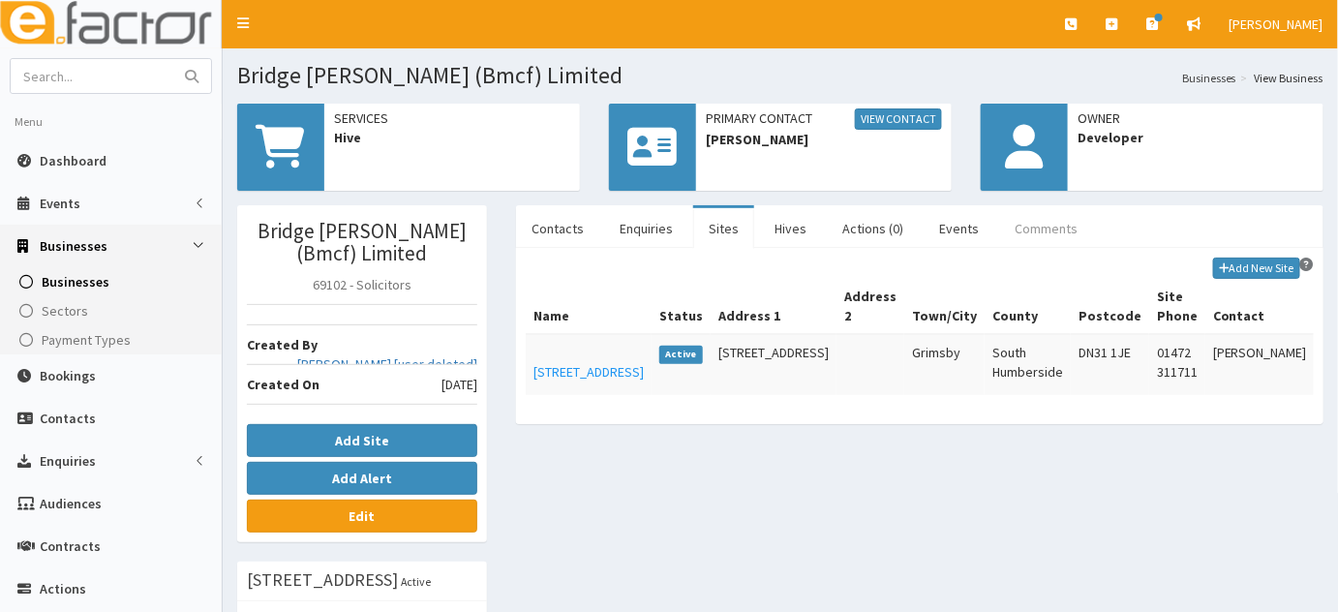
click at [1042, 232] on link "Comments" at bounding box center [1046, 228] width 94 height 41
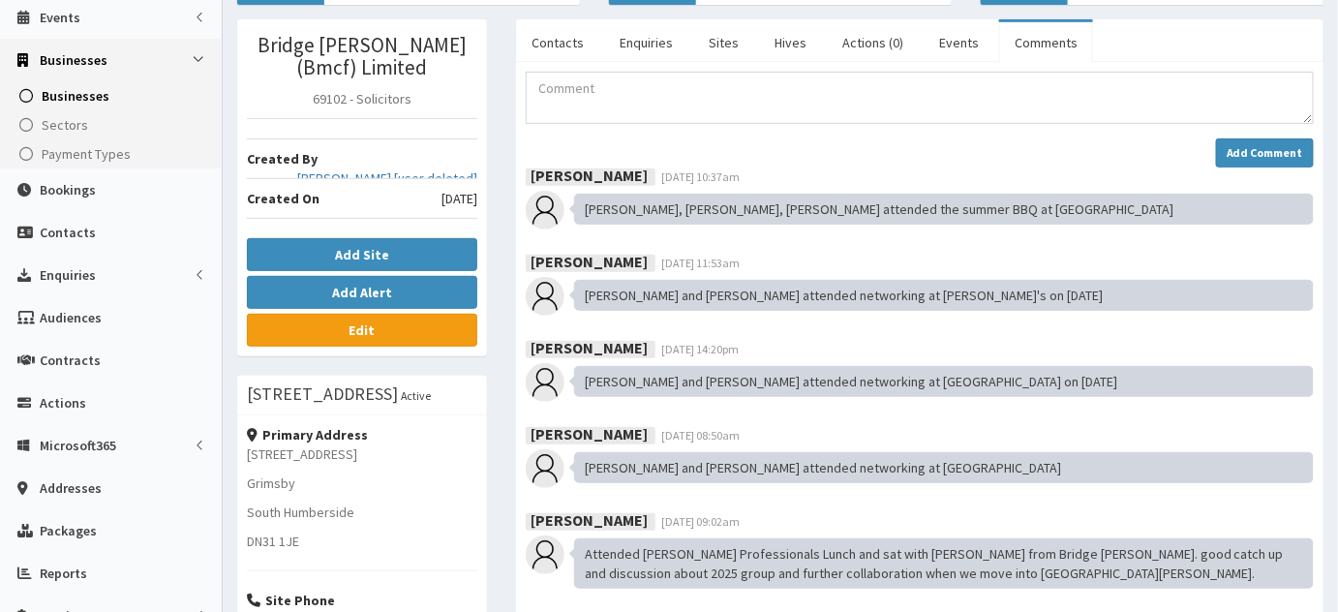
scroll to position [180, 0]
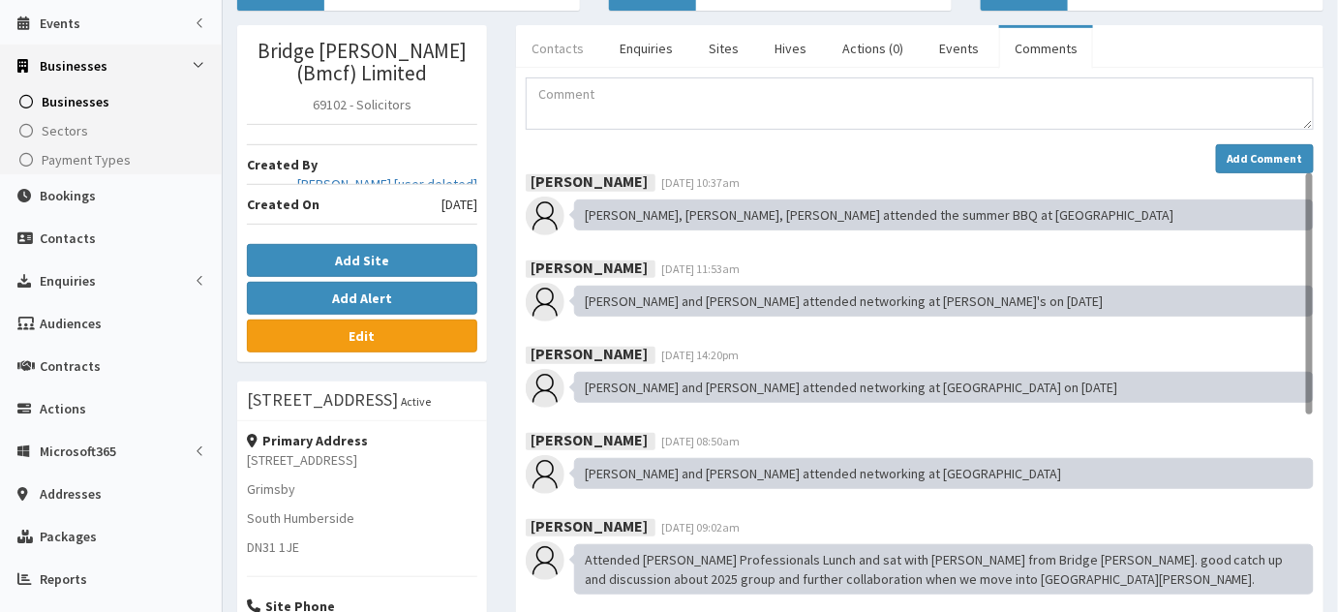
click at [540, 59] on link "Contacts" at bounding box center [557, 48] width 83 height 41
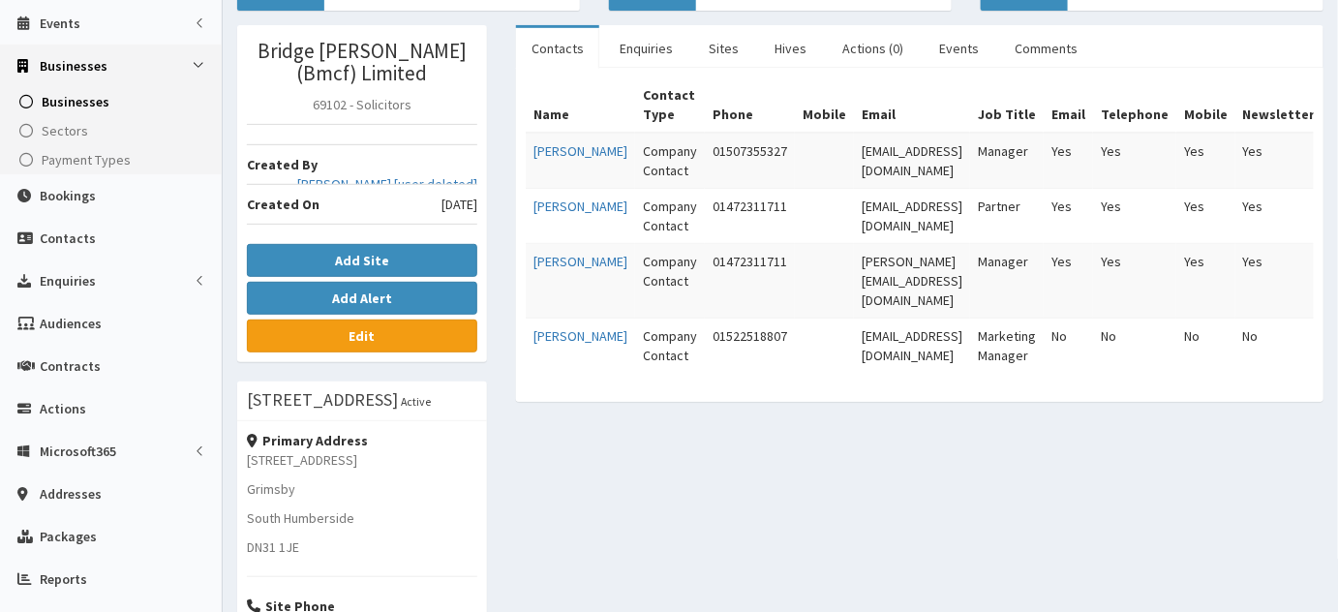
scroll to position [0, 0]
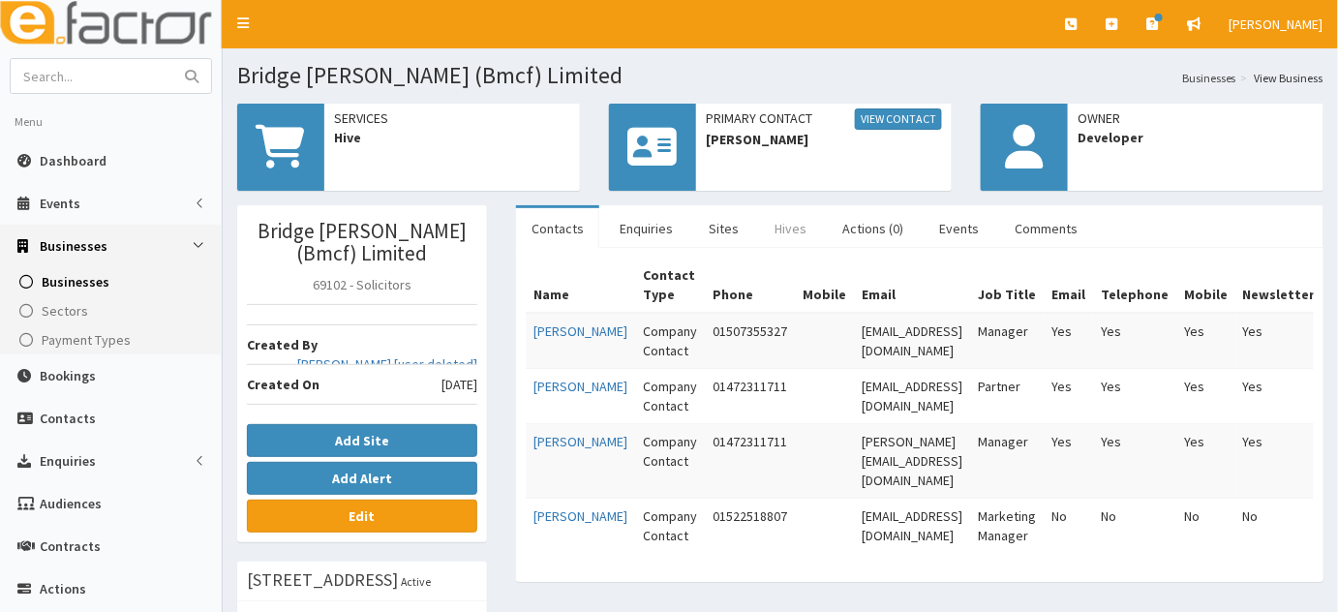
click at [780, 231] on link "Hives" at bounding box center [790, 228] width 63 height 41
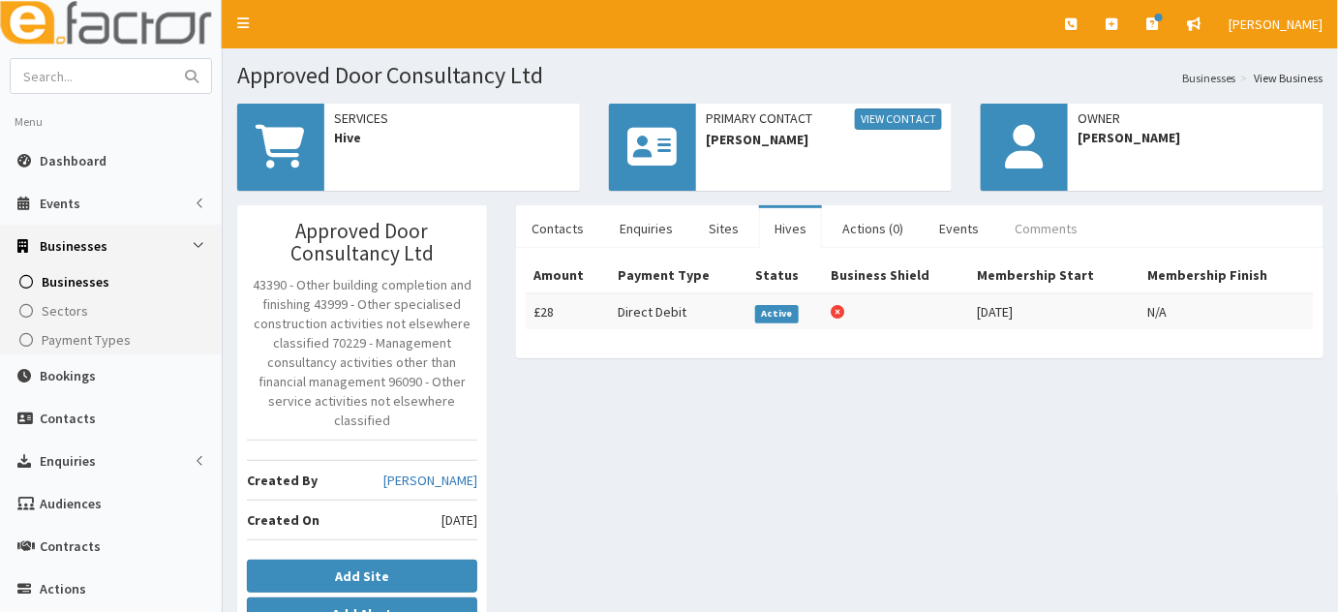
click at [1016, 234] on link "Comments" at bounding box center [1046, 228] width 94 height 41
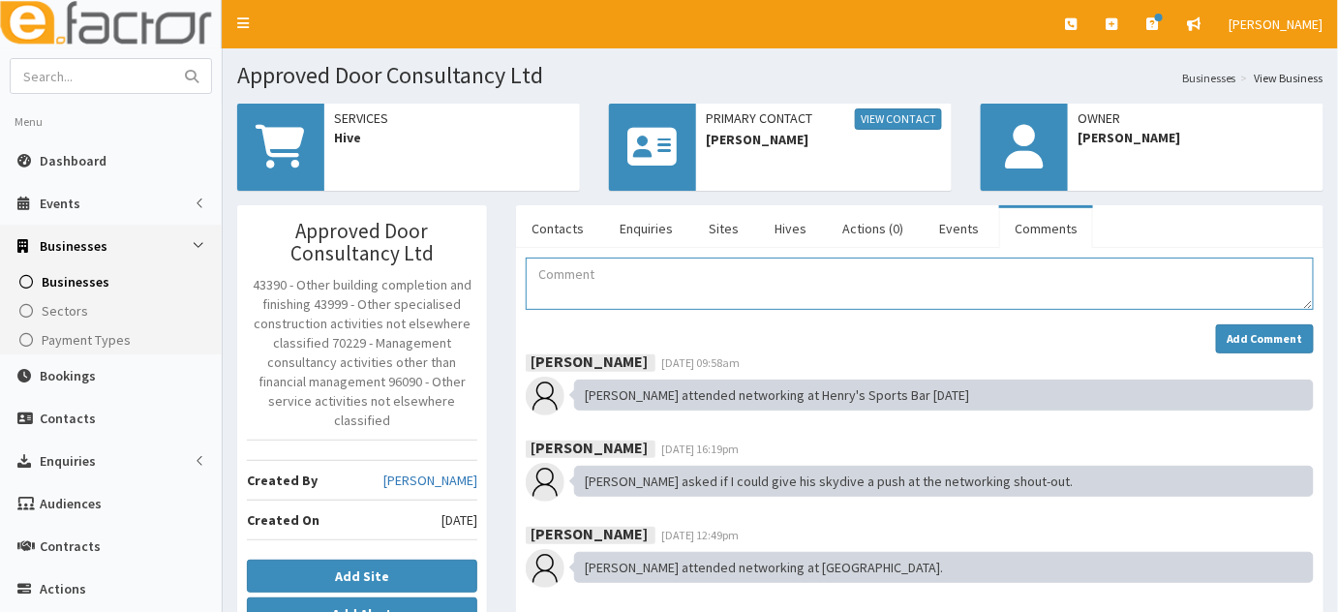
click at [745, 292] on textarea "Comment" at bounding box center [920, 284] width 788 height 52
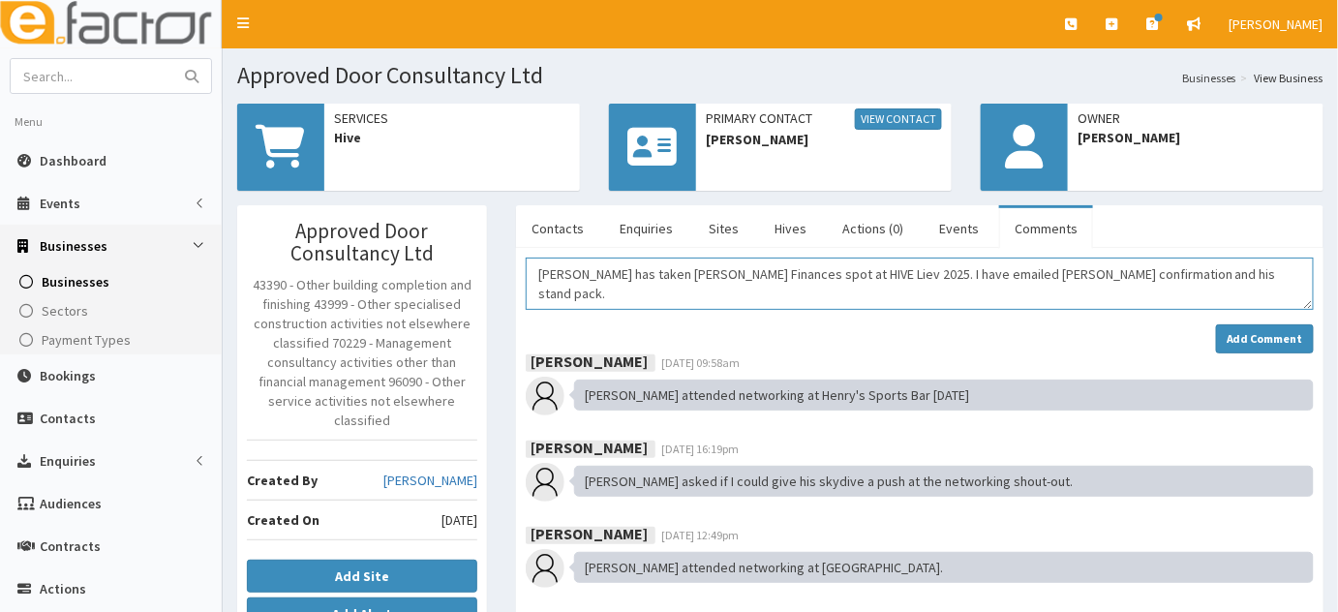
click at [797, 273] on textarea "[PERSON_NAME] has taken [PERSON_NAME] Finances spot at HIVE Liev 2025. I have e…" at bounding box center [920, 284] width 788 height 52
click at [1175, 276] on textarea "[PERSON_NAME] has taken [PERSON_NAME] Finances spot at Hive Live 2025. I have e…" at bounding box center [920, 284] width 788 height 52
type textarea "[PERSON_NAME] has taken [PERSON_NAME] Finances spot at Hive Live 2025. I have e…"
click at [1231, 331] on strong "Add Comment" at bounding box center [1265, 338] width 76 height 15
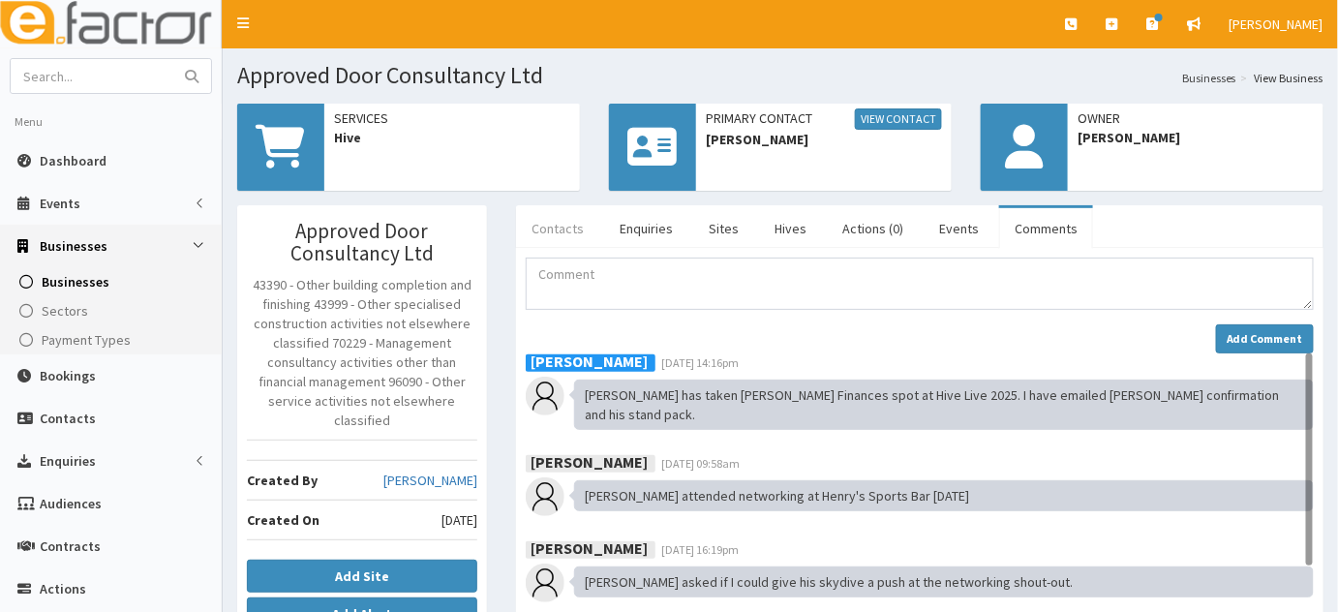
click at [588, 233] on link "Contacts" at bounding box center [557, 228] width 83 height 41
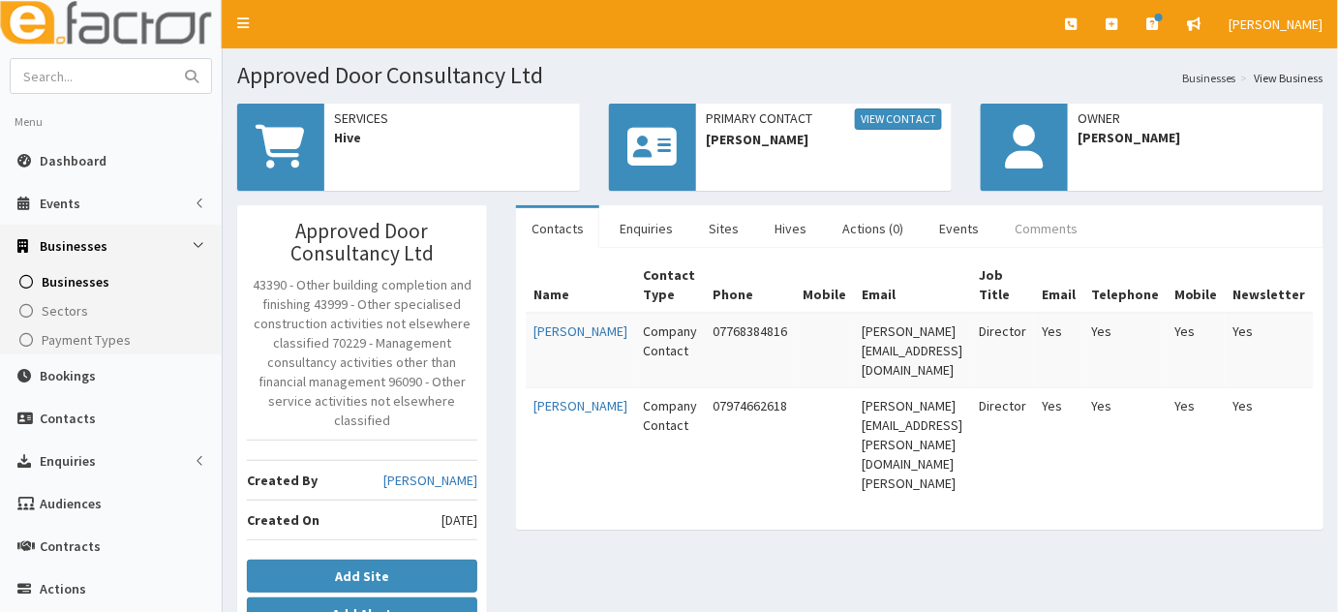
click at [1005, 225] on link "Comments" at bounding box center [1046, 228] width 94 height 41
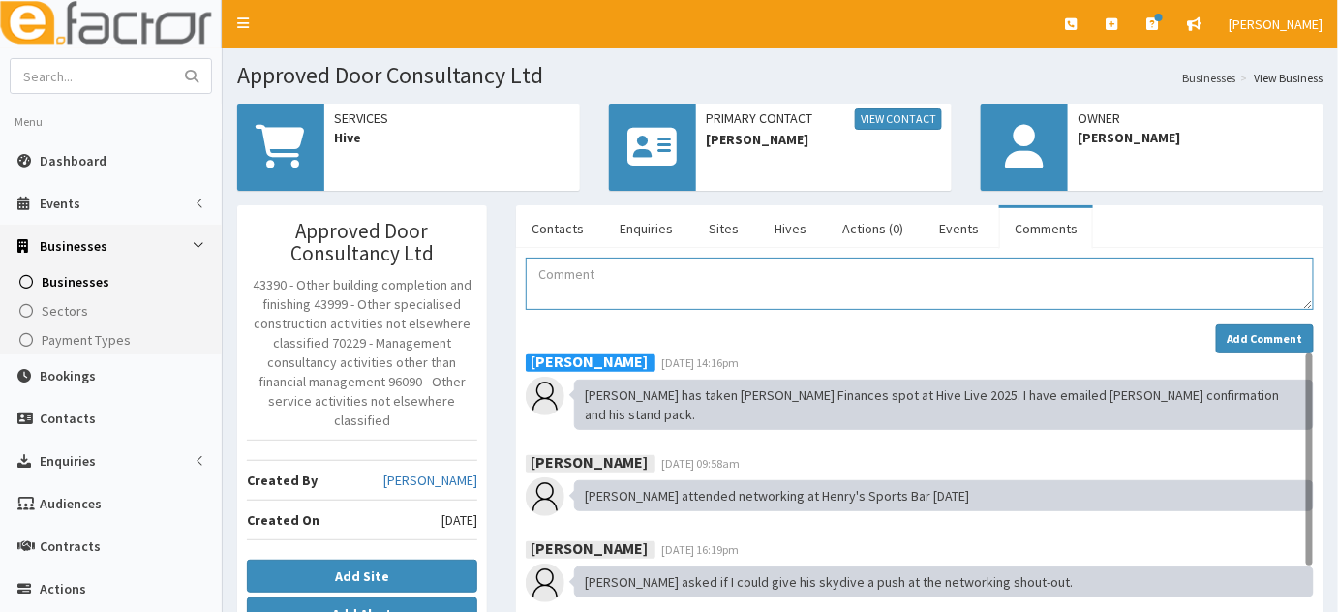
click at [645, 265] on textarea "Comment" at bounding box center [920, 284] width 788 height 52
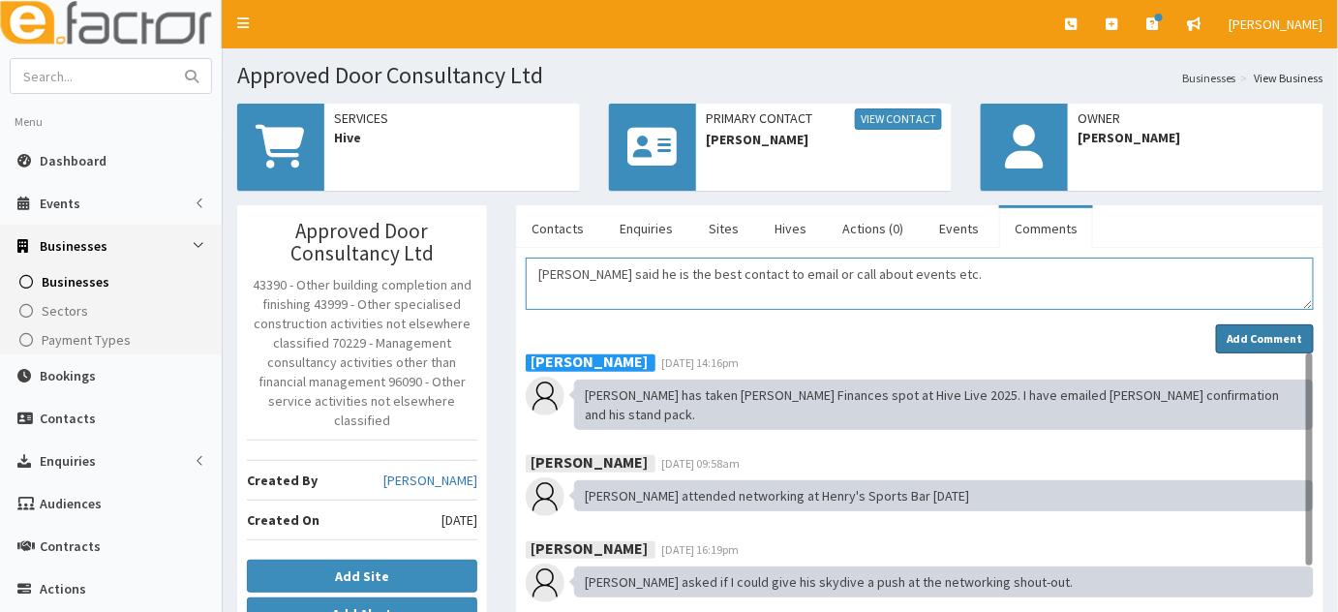
type textarea "Lee said he is the best contact to email or call about events etc."
click at [1257, 350] on button "Add Comment" at bounding box center [1265, 338] width 98 height 29
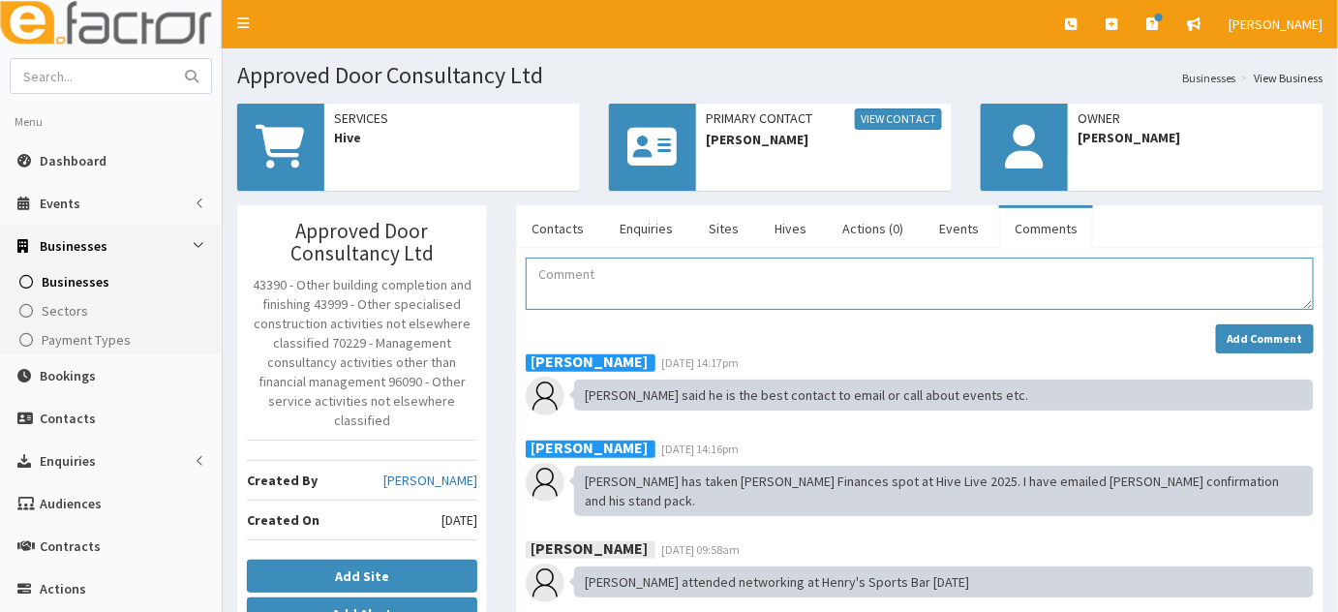
click at [553, 271] on textarea "Comment" at bounding box center [920, 284] width 788 height 52
click at [109, 66] on input "text" at bounding box center [92, 76] width 163 height 34
type input "[PERSON_NAME]"
click at [172, 59] on button "submit" at bounding box center [191, 76] width 39 height 34
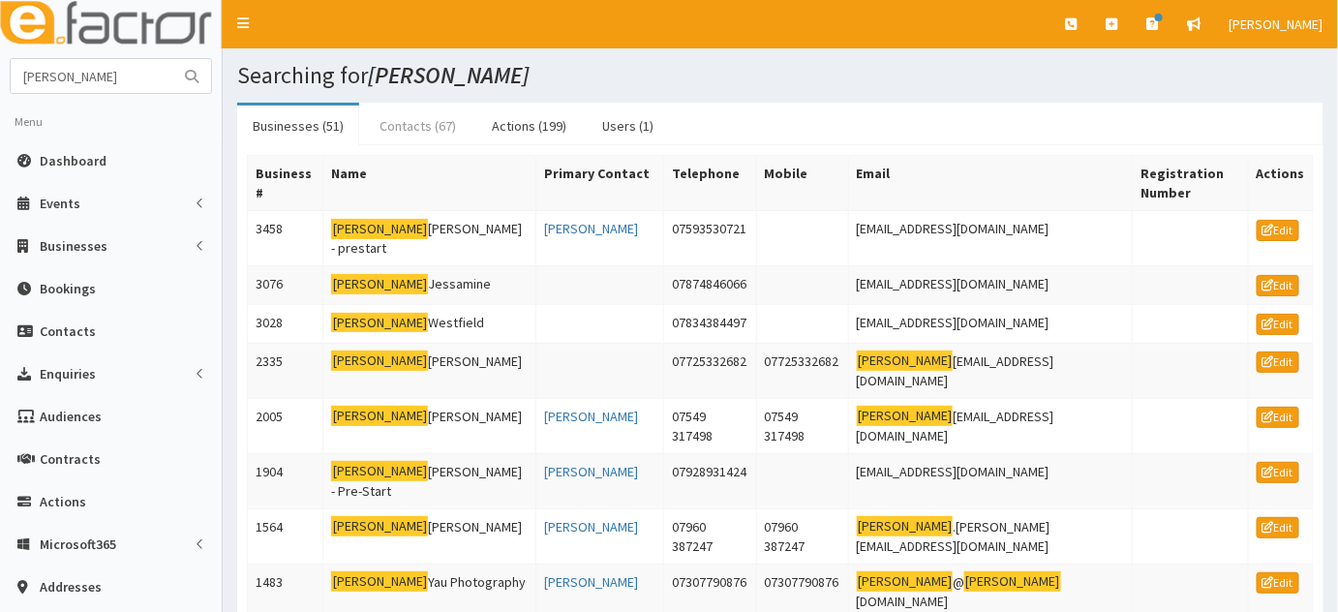
click at [386, 131] on link "Contacts (67)" at bounding box center [417, 126] width 107 height 41
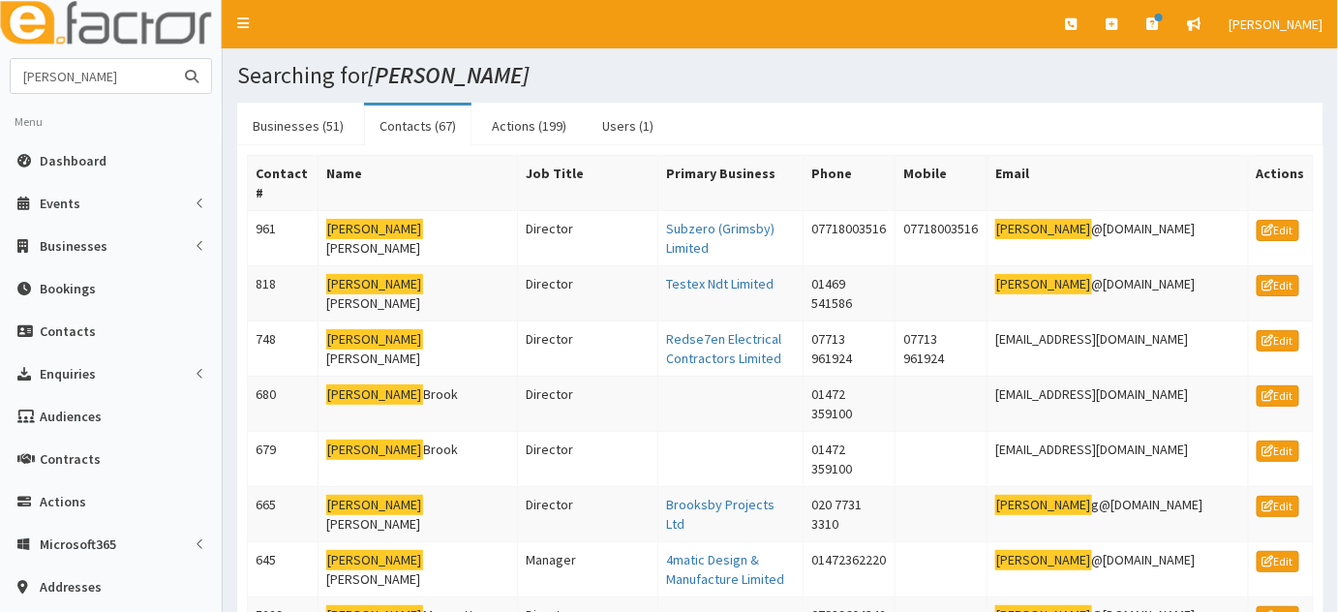
click at [83, 68] on input "[PERSON_NAME]" at bounding box center [92, 76] width 163 height 34
type input "[PERSON_NAME]"
click at [172, 59] on button "submit" at bounding box center [191, 76] width 39 height 34
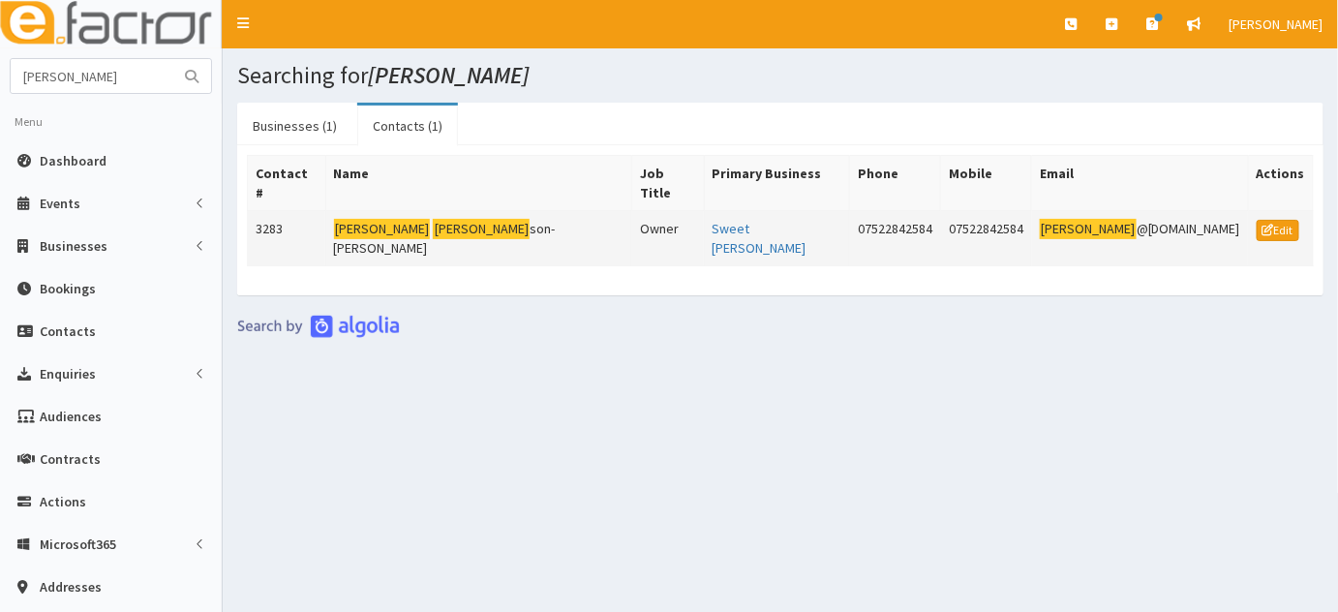
click at [458, 211] on td "[PERSON_NAME] son-[PERSON_NAME]" at bounding box center [478, 238] width 307 height 55
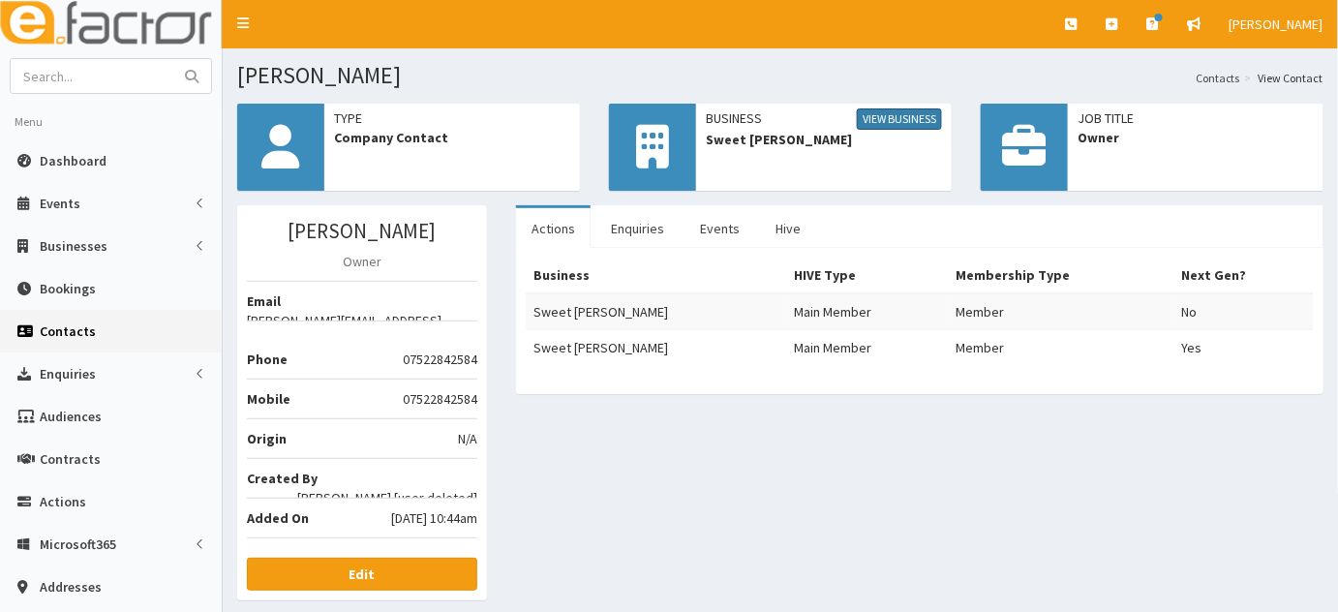
click at [908, 120] on link "View Business" at bounding box center [899, 118] width 85 height 21
